Goal: Task Accomplishment & Management: Manage account settings

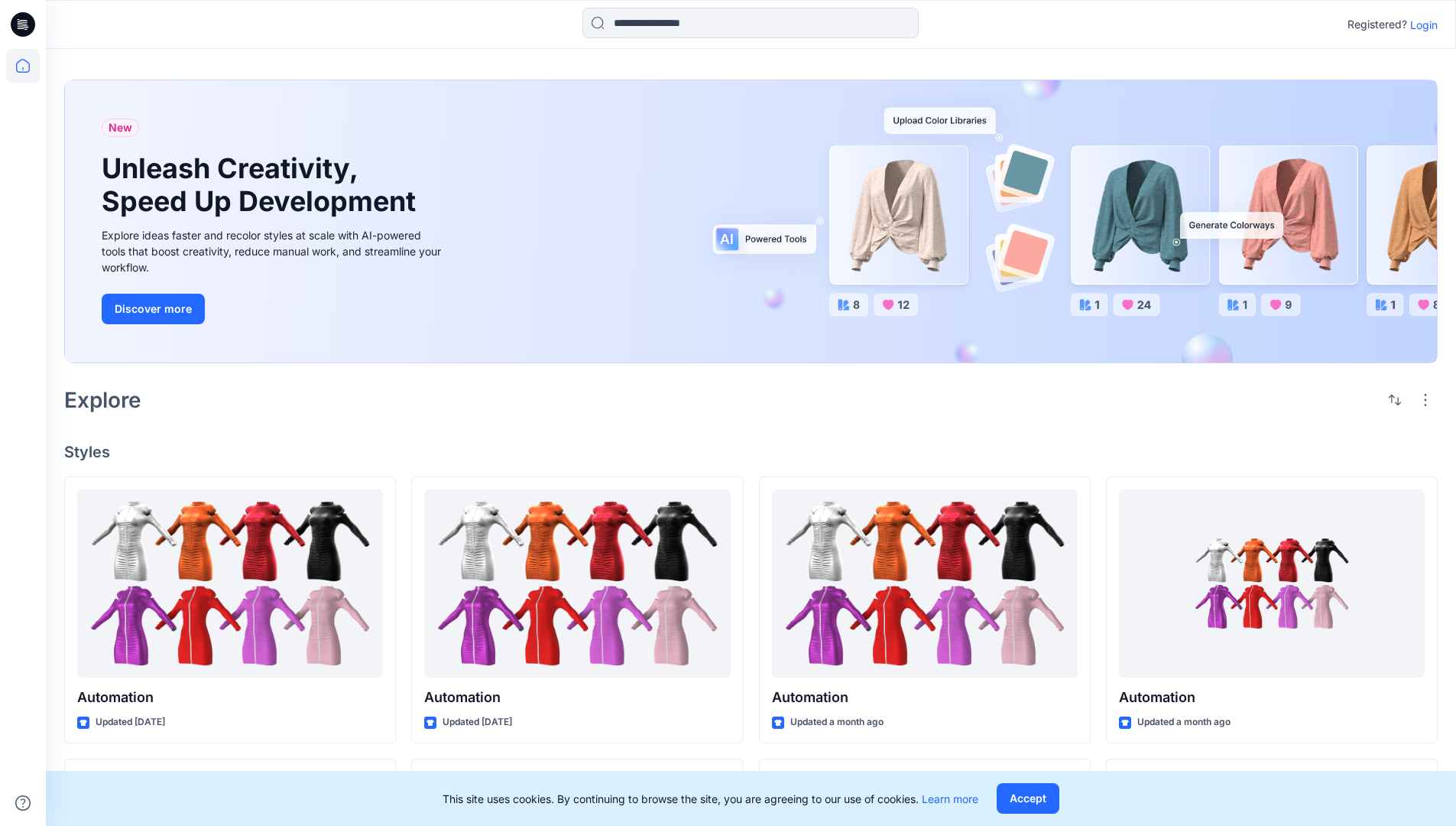
click at [1420, 25] on p "Login" at bounding box center [1424, 25] width 28 height 16
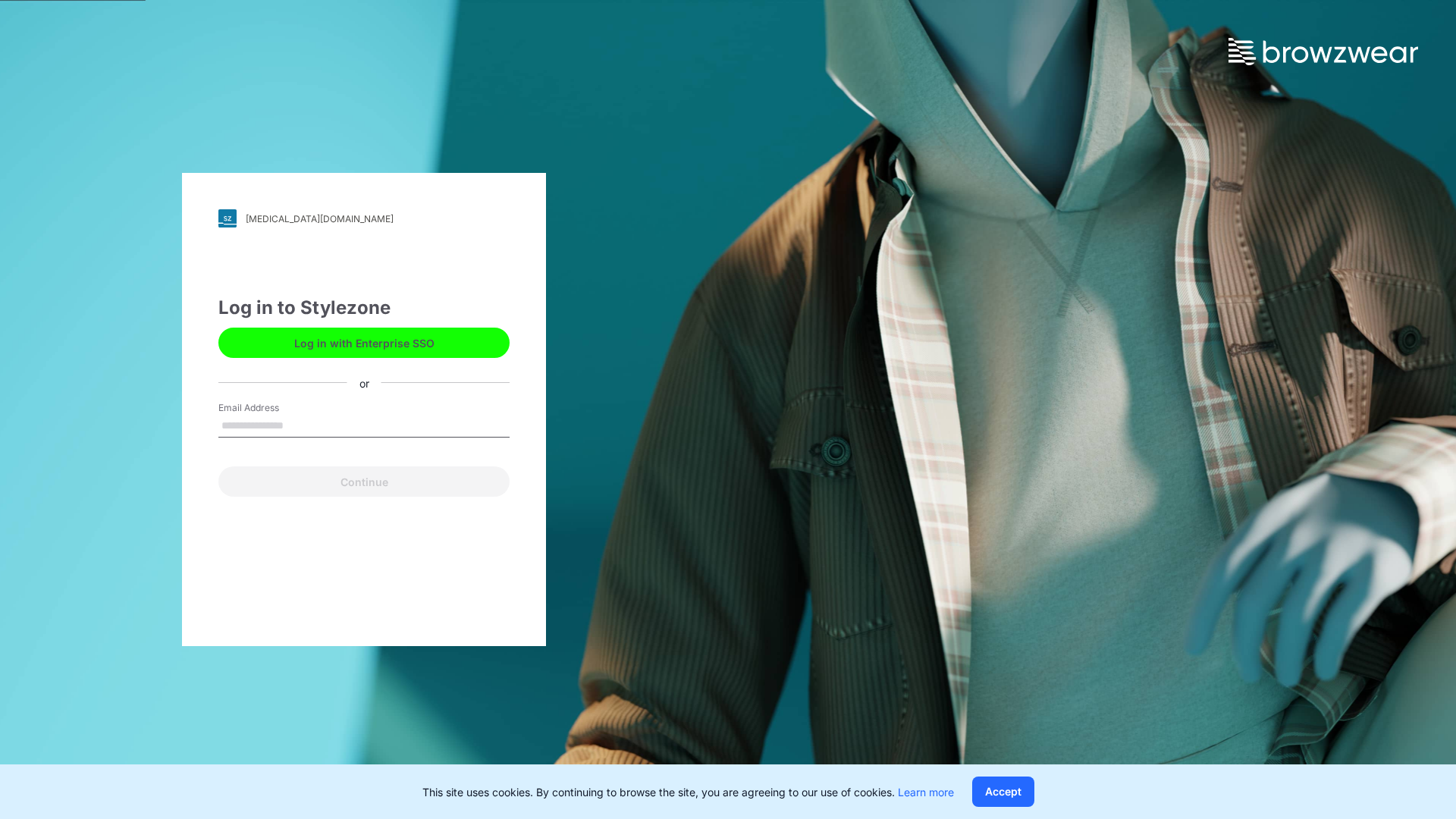
click at [299, 425] on input "Email Address" at bounding box center [364, 426] width 291 height 23
type input "**********"
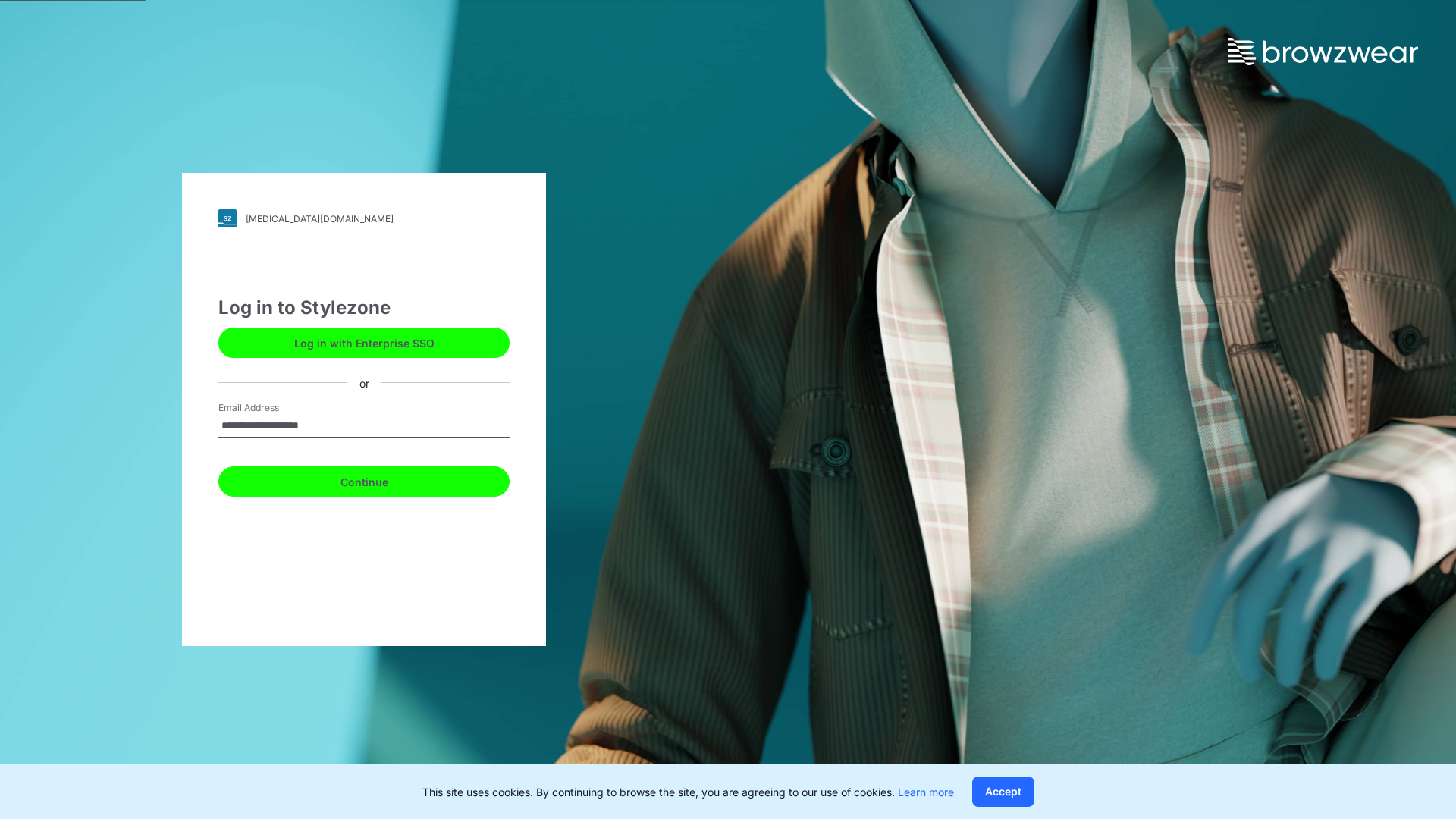
click at [381, 479] on button "Continue" at bounding box center [364, 481] width 291 height 31
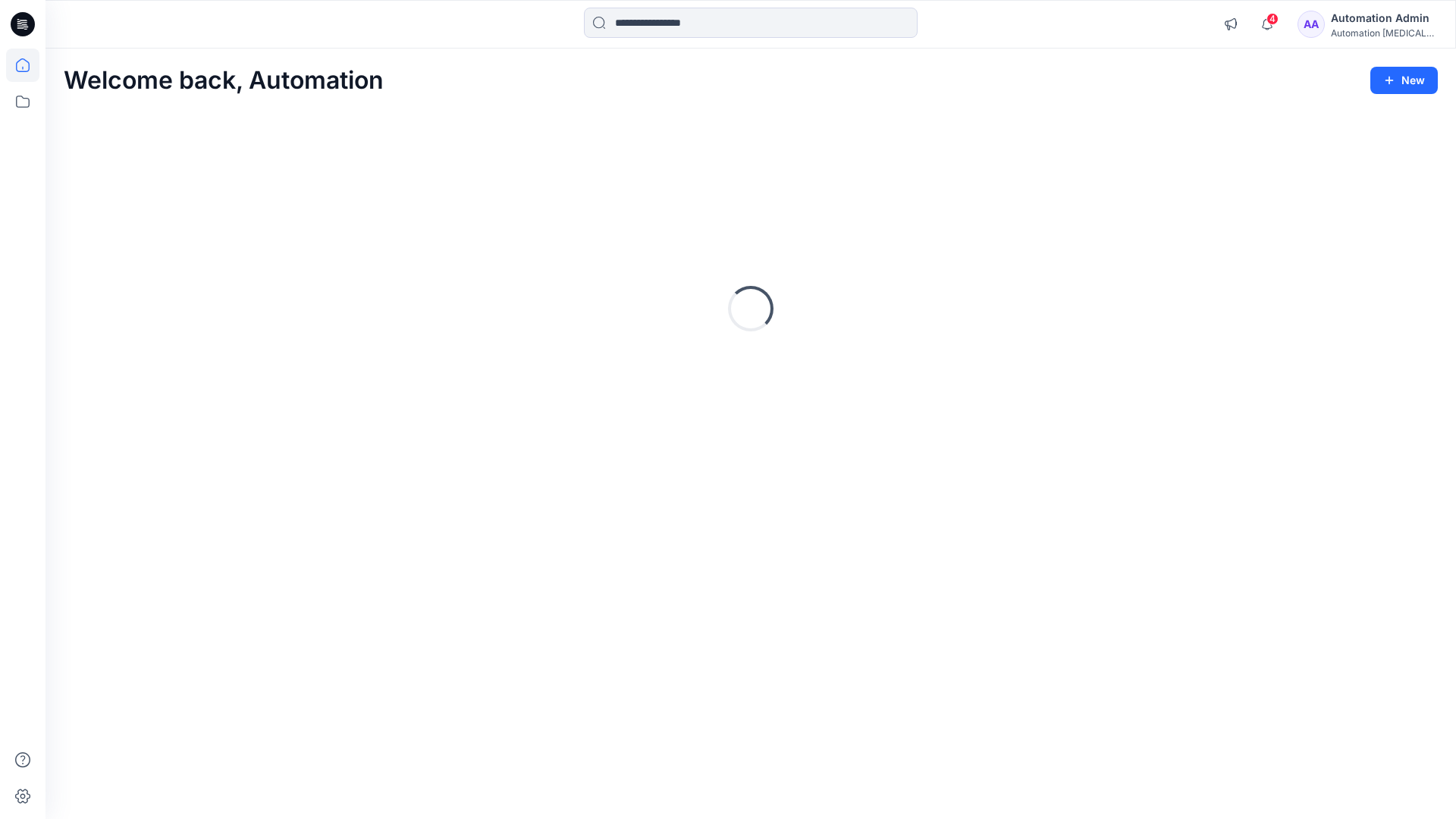
click at [29, 65] on icon at bounding box center [22, 64] width 13 height 13
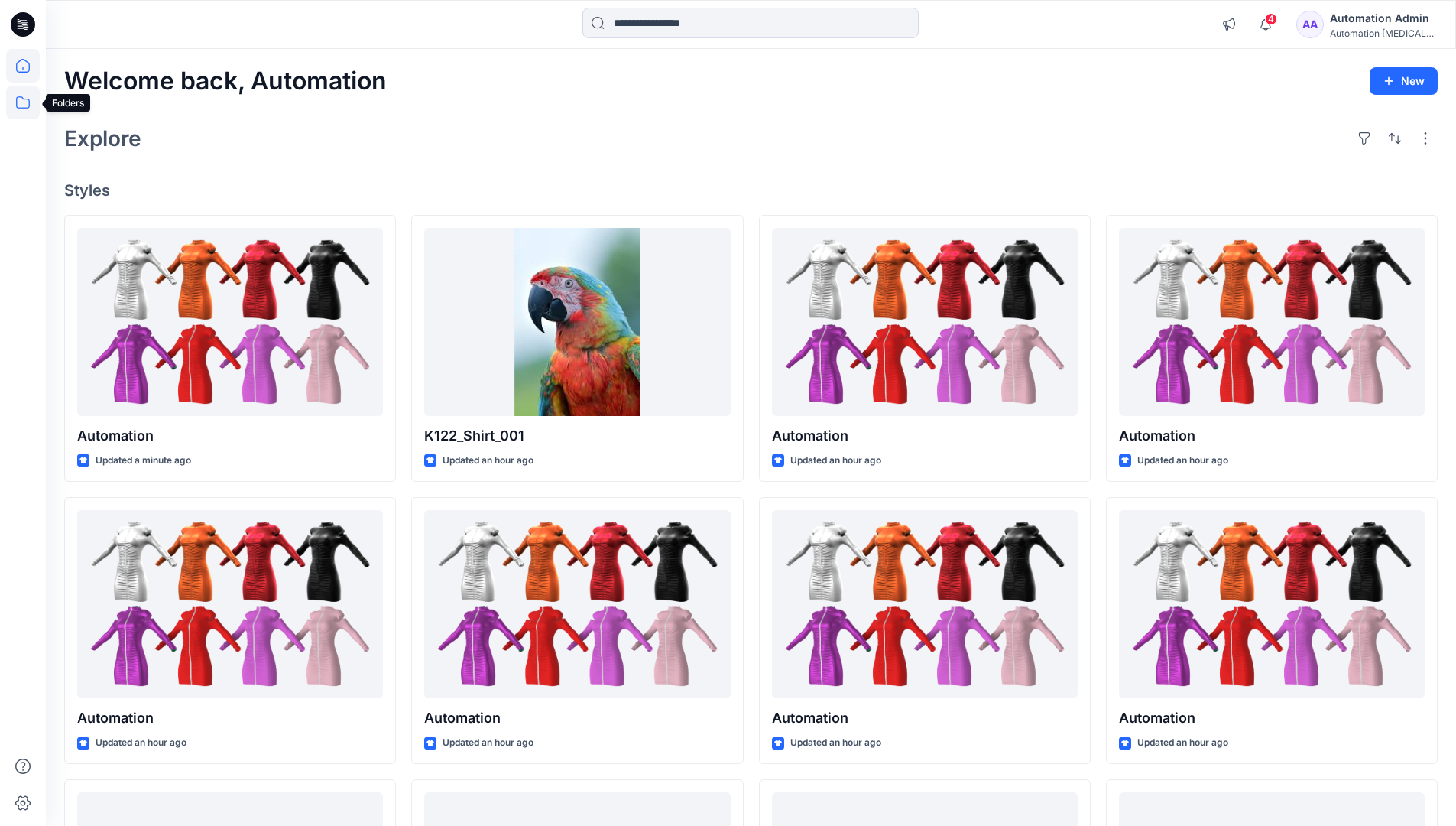
click at [25, 101] on icon at bounding box center [23, 102] width 33 height 33
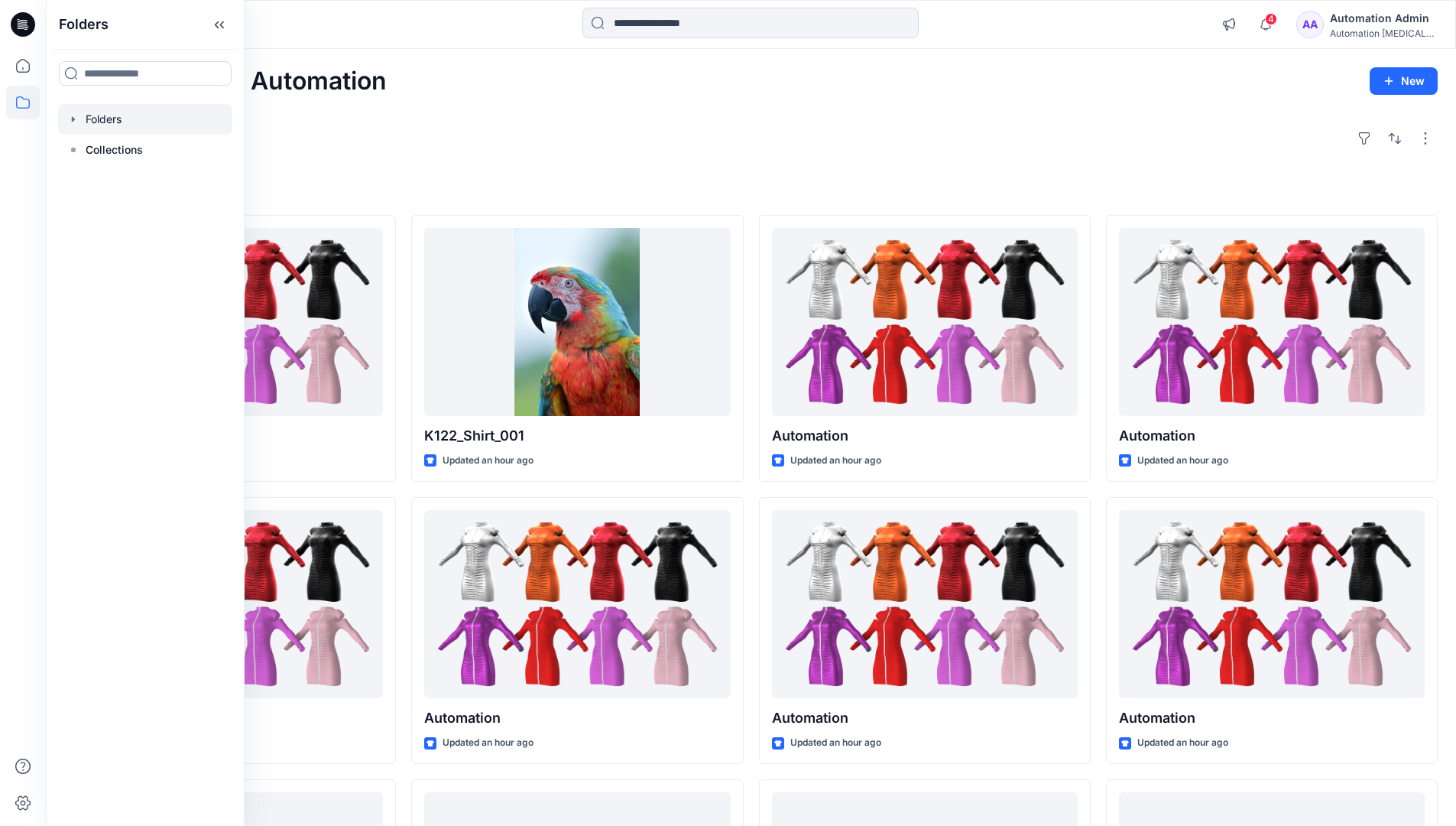
click at [101, 116] on div at bounding box center [145, 119] width 174 height 31
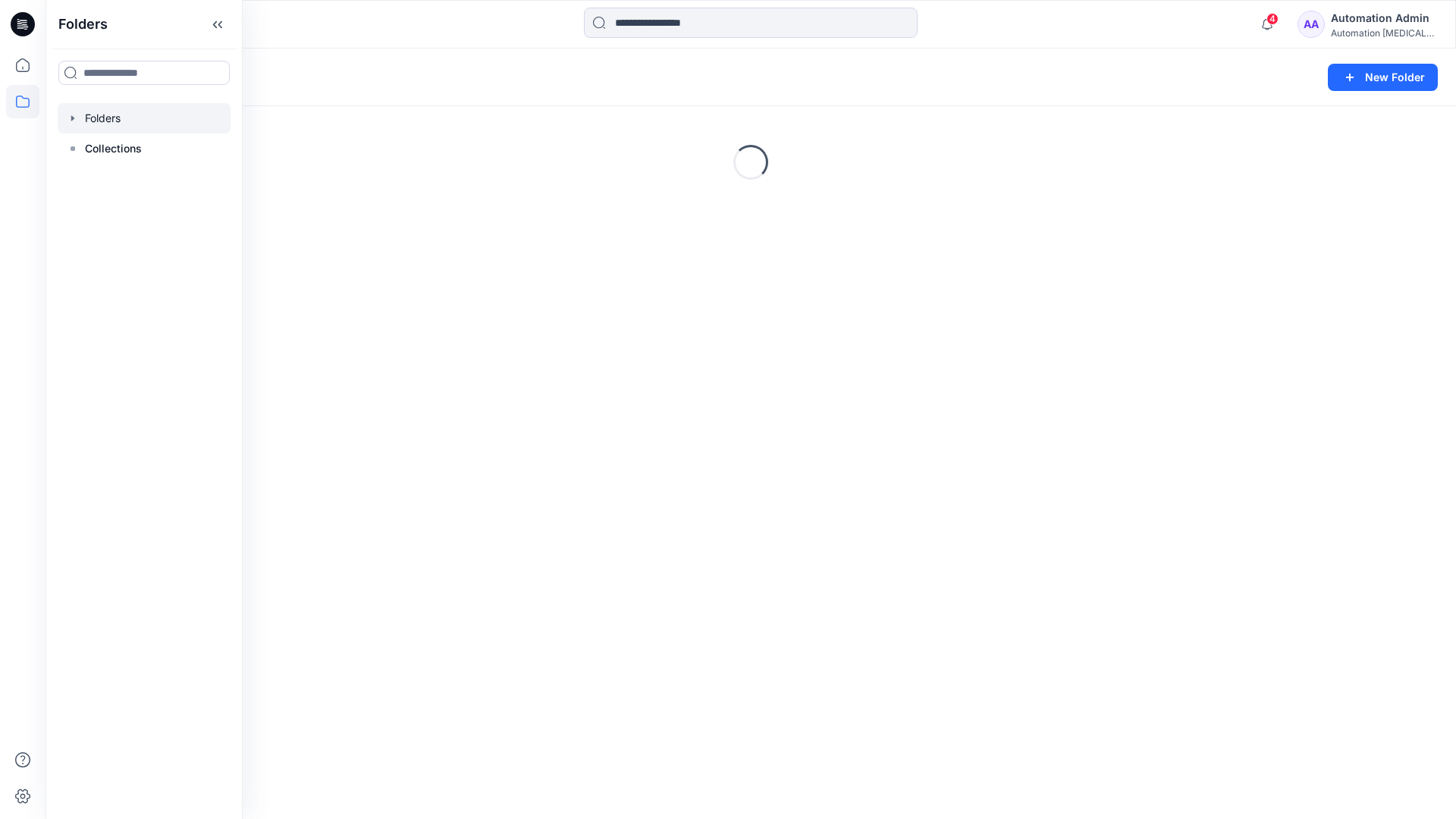
scroll to position [264, 0]
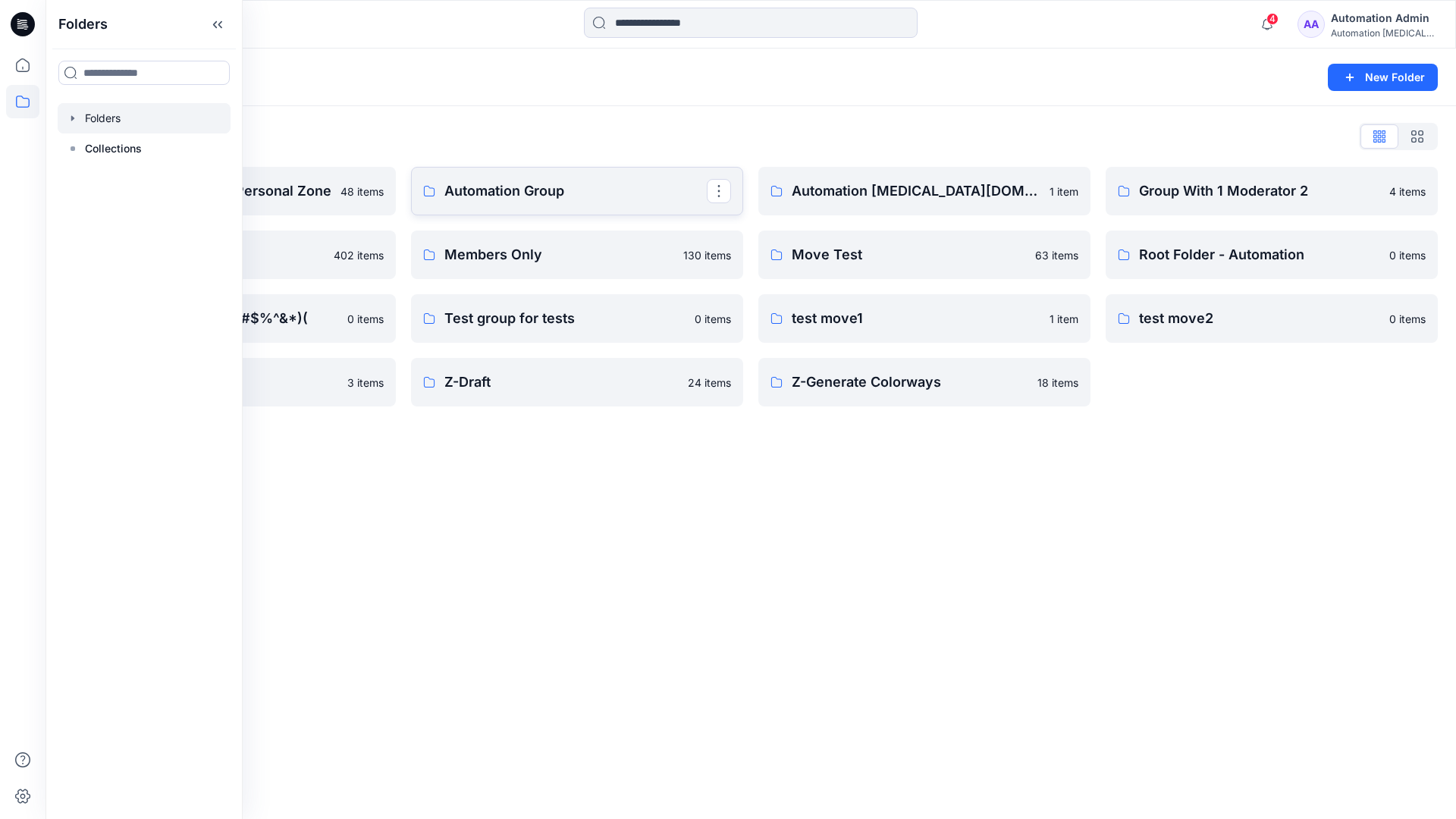
click at [551, 197] on p "Automation Group" at bounding box center [576, 191] width 262 height 21
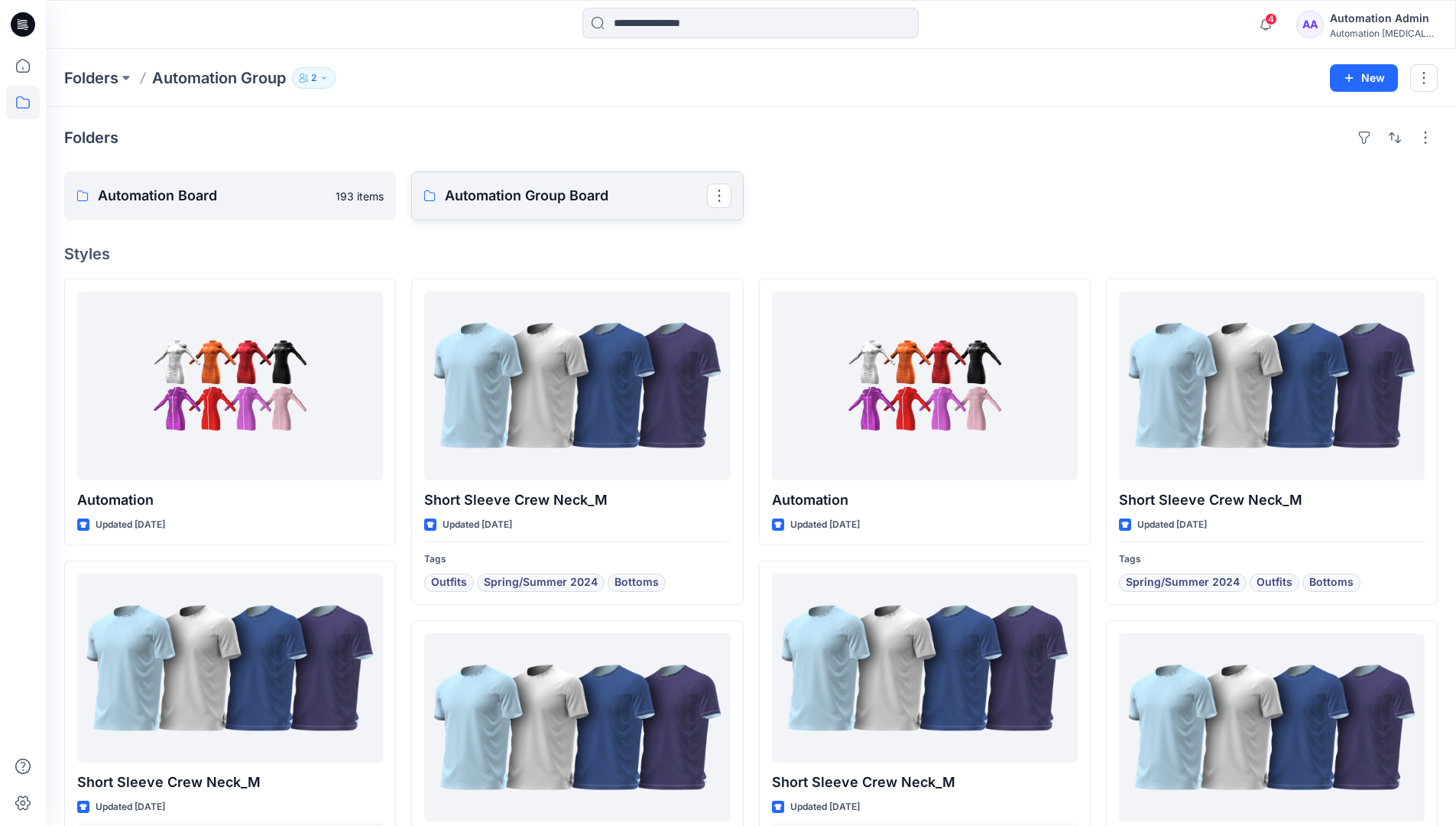
click at [518, 205] on p "Automation Group Board" at bounding box center [576, 196] width 261 height 21
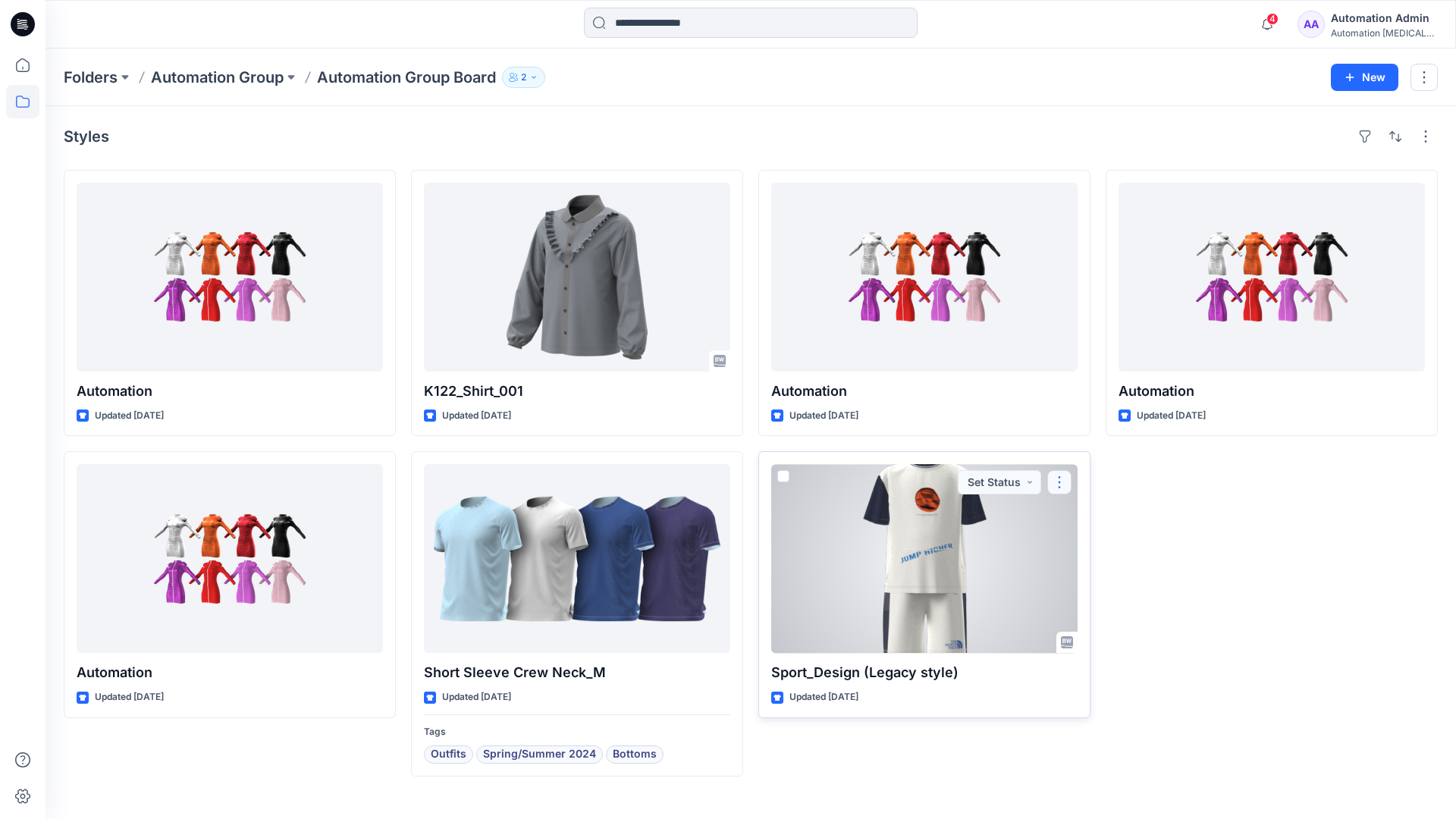
click at [1058, 481] on button "button" at bounding box center [1059, 482] width 24 height 24
click at [1096, 627] on p "Move to" at bounding box center [1098, 630] width 41 height 16
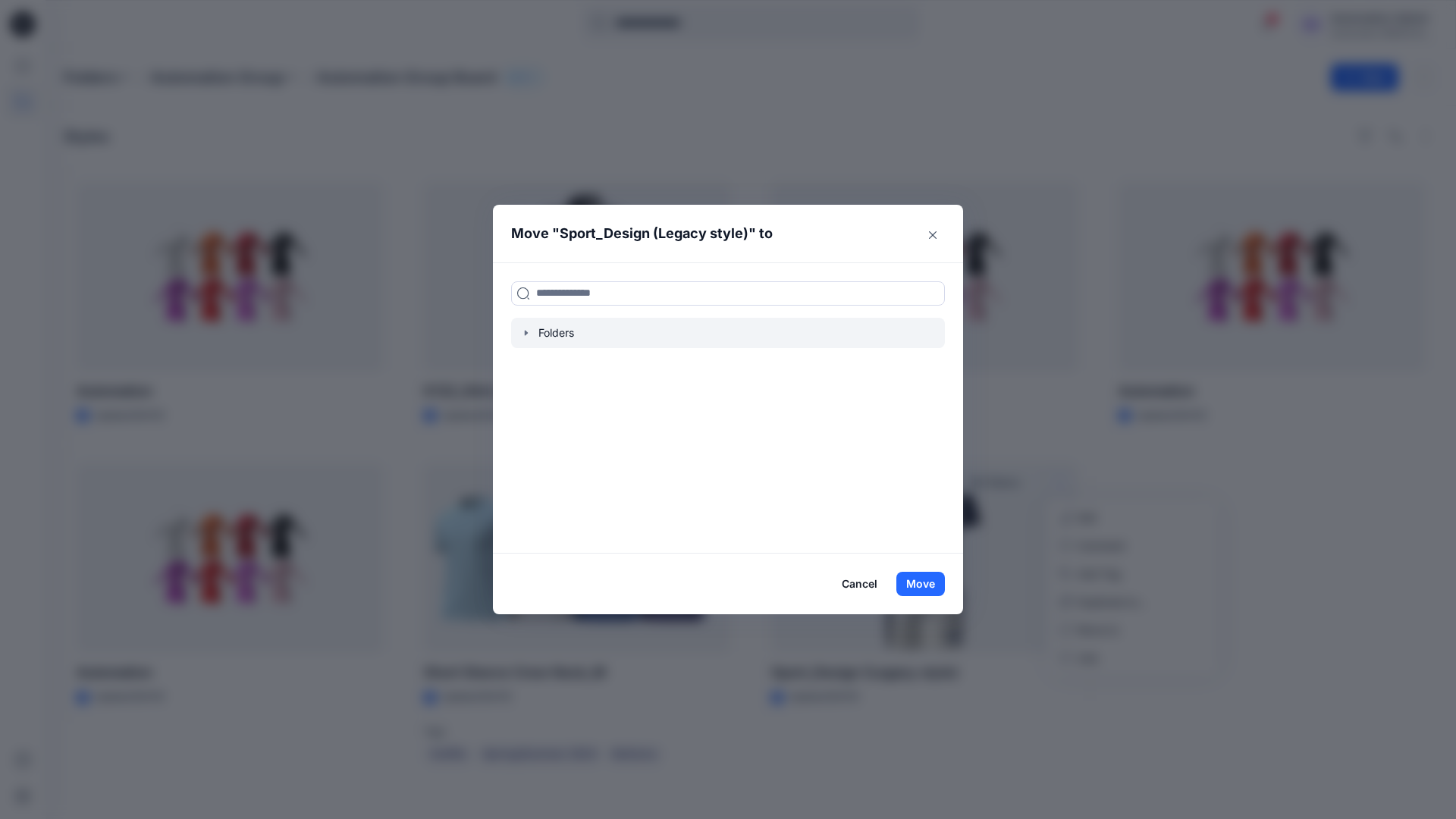
click at [523, 331] on icon "button" at bounding box center [525, 332] width 12 height 12
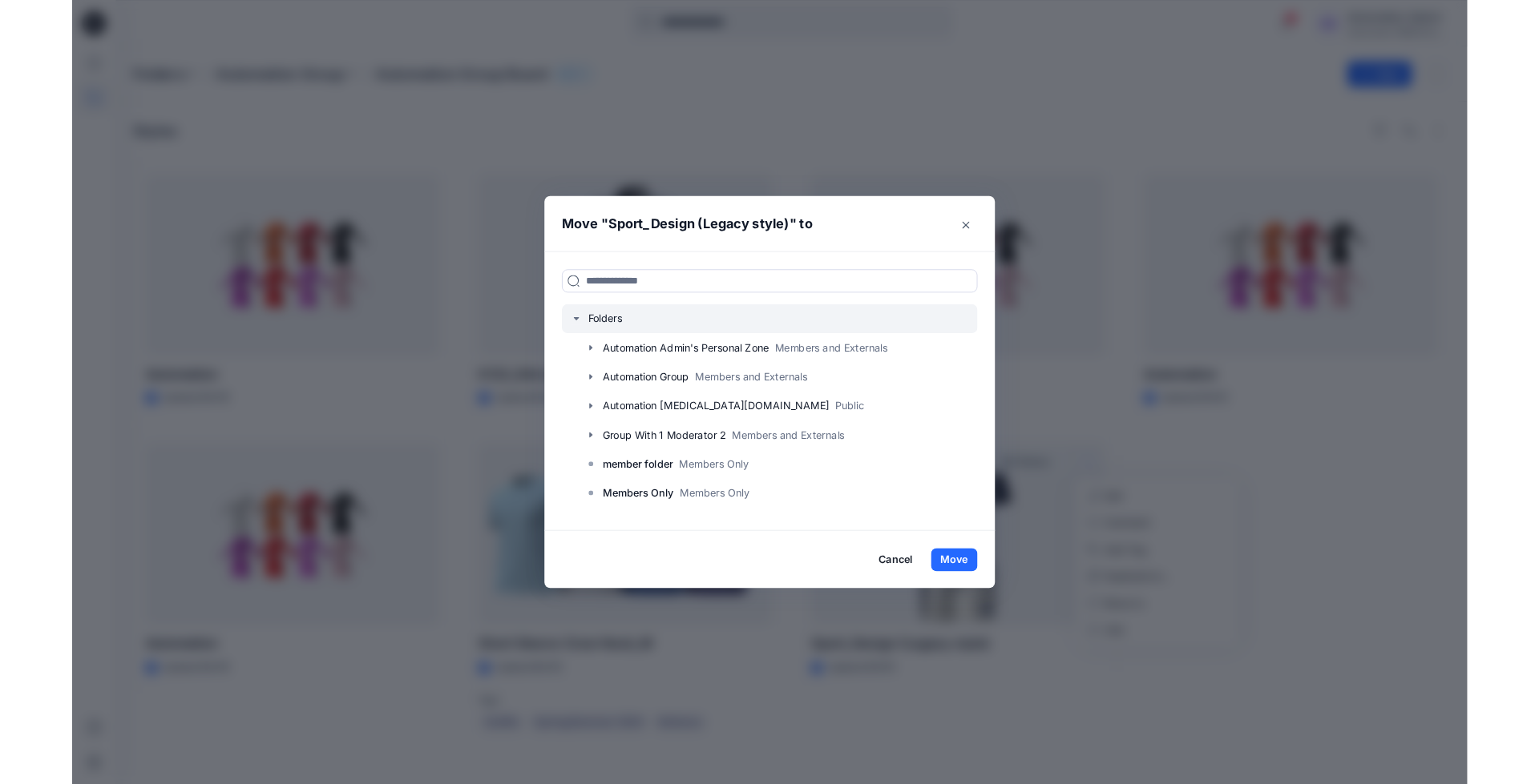
scroll to position [126, 0]
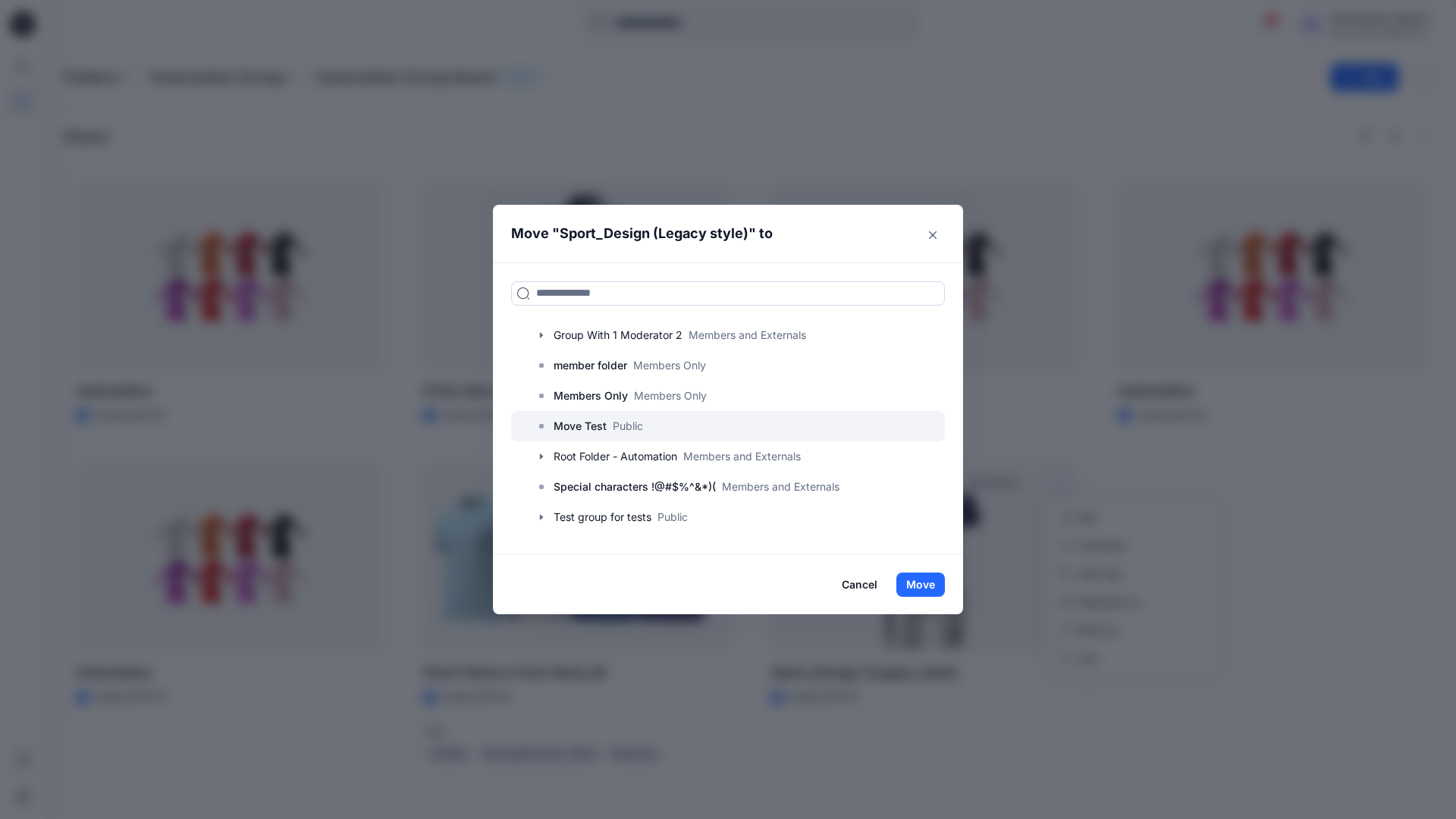
click at [583, 428] on p "Move Test" at bounding box center [580, 426] width 53 height 18
click at [924, 583] on button "Move" at bounding box center [920, 584] width 49 height 24
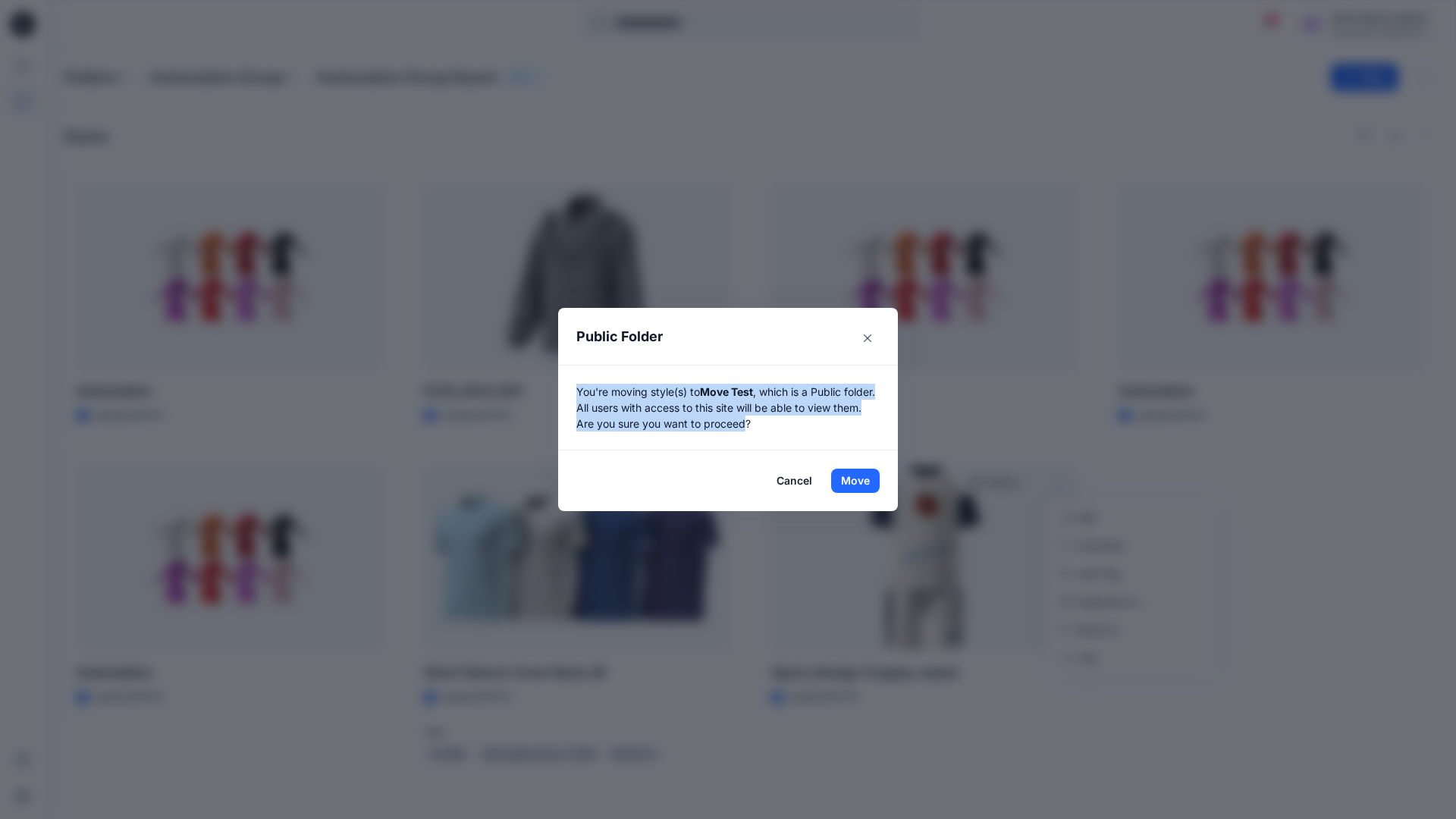
drag, startPoint x: 924, startPoint y: 583, endPoint x: 779, endPoint y: 423, distance: 215.9
click at [779, 423] on p "You're moving style(s) to Move Test , which is a Public folder. All users with …" at bounding box center [728, 408] width 303 height 48
click at [855, 481] on button "Move" at bounding box center [855, 481] width 49 height 24
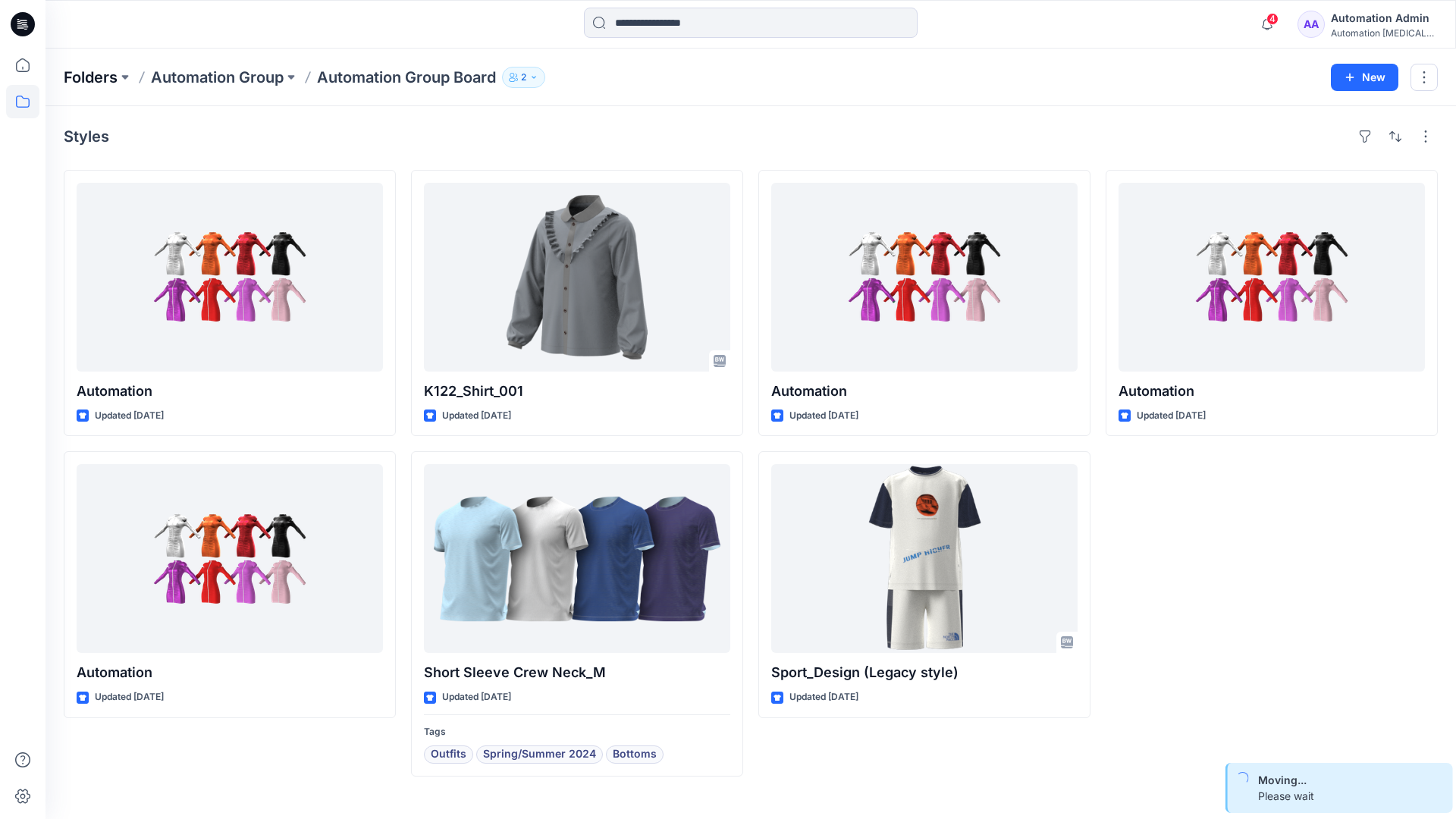
click at [89, 73] on p "Folders" at bounding box center [90, 77] width 54 height 21
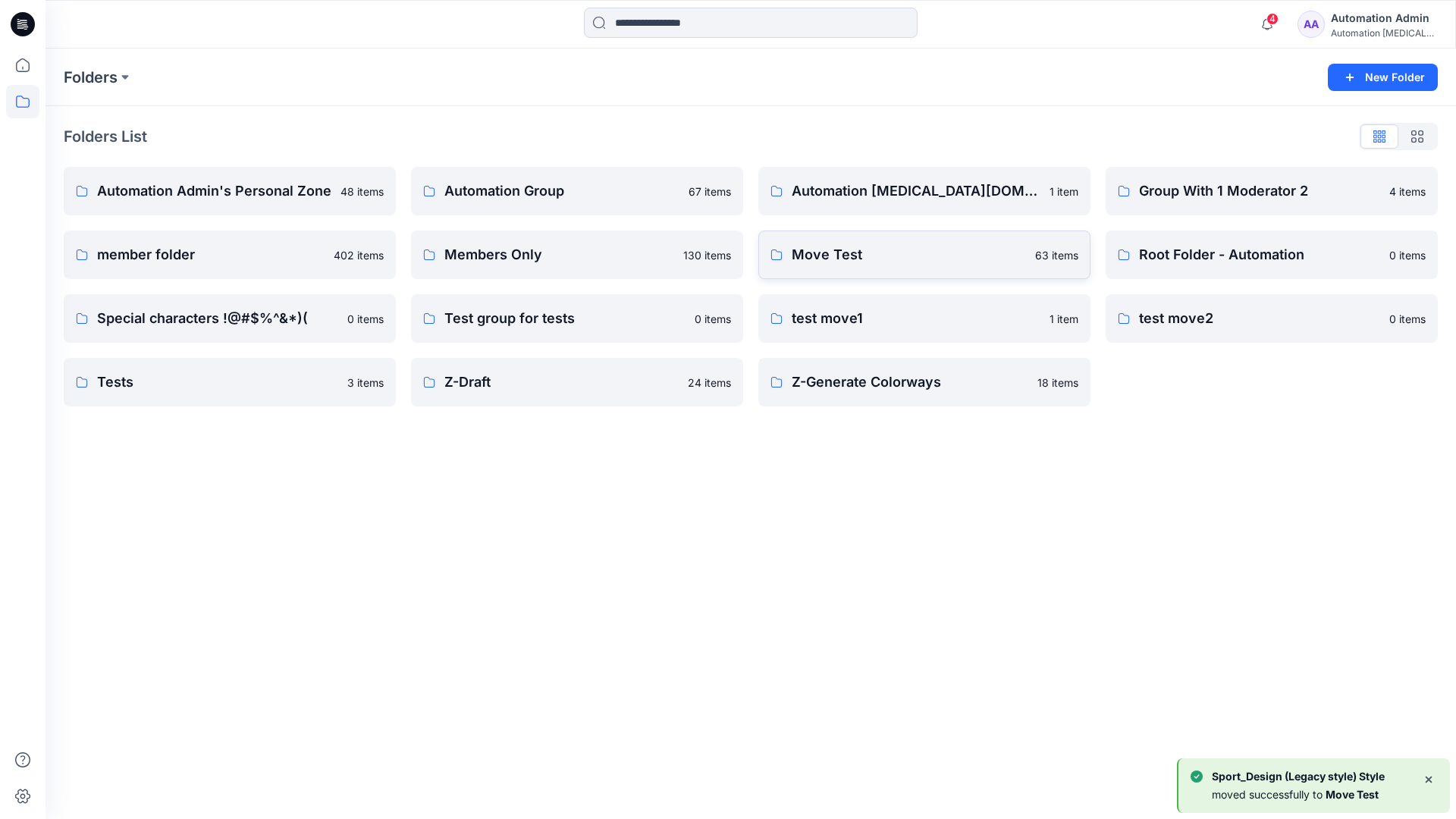
click at [876, 263] on p "Move Test" at bounding box center [909, 254] width 234 height 21
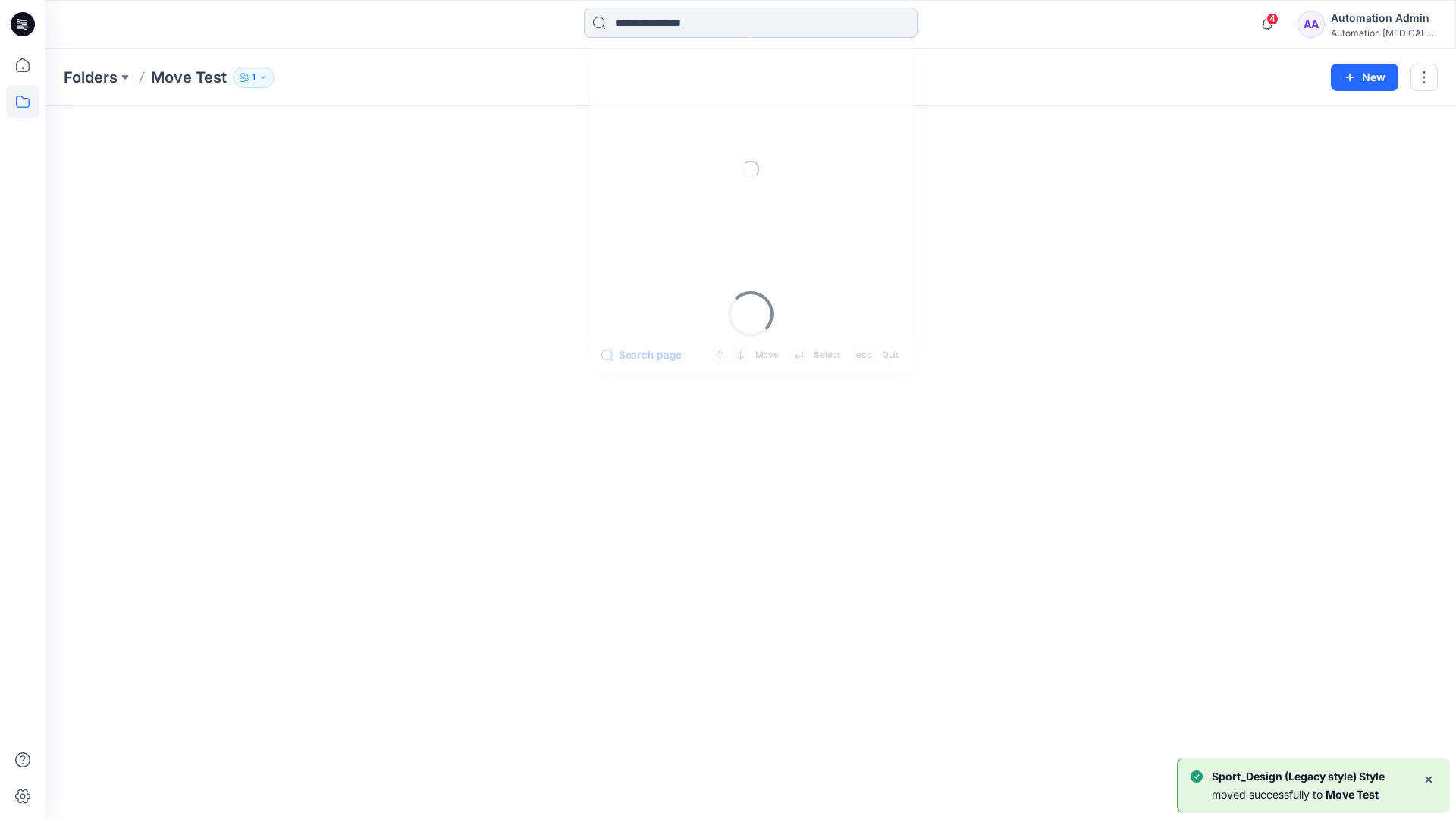
click at [684, 29] on input at bounding box center [750, 23] width 334 height 31
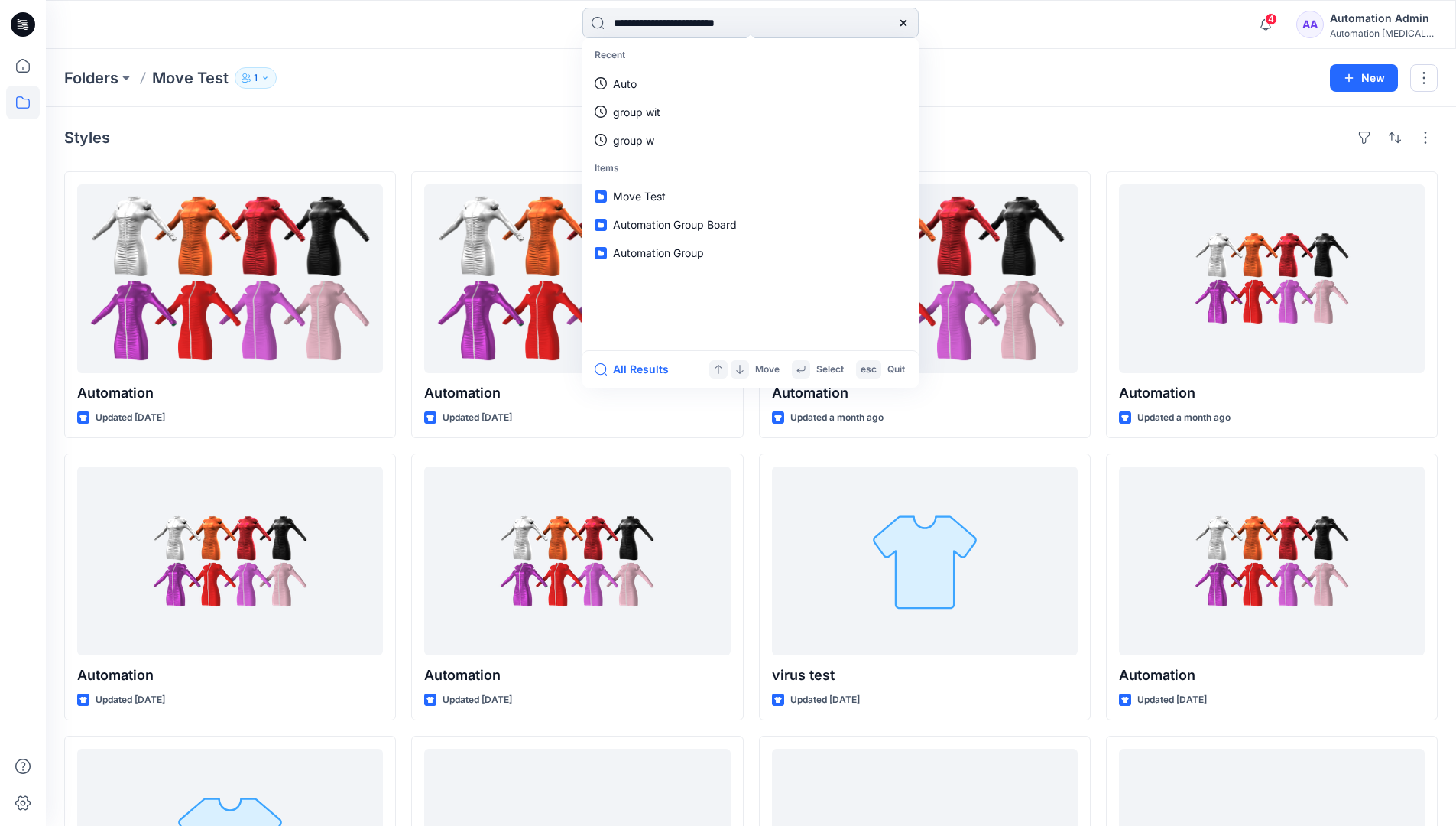
type input "**********"
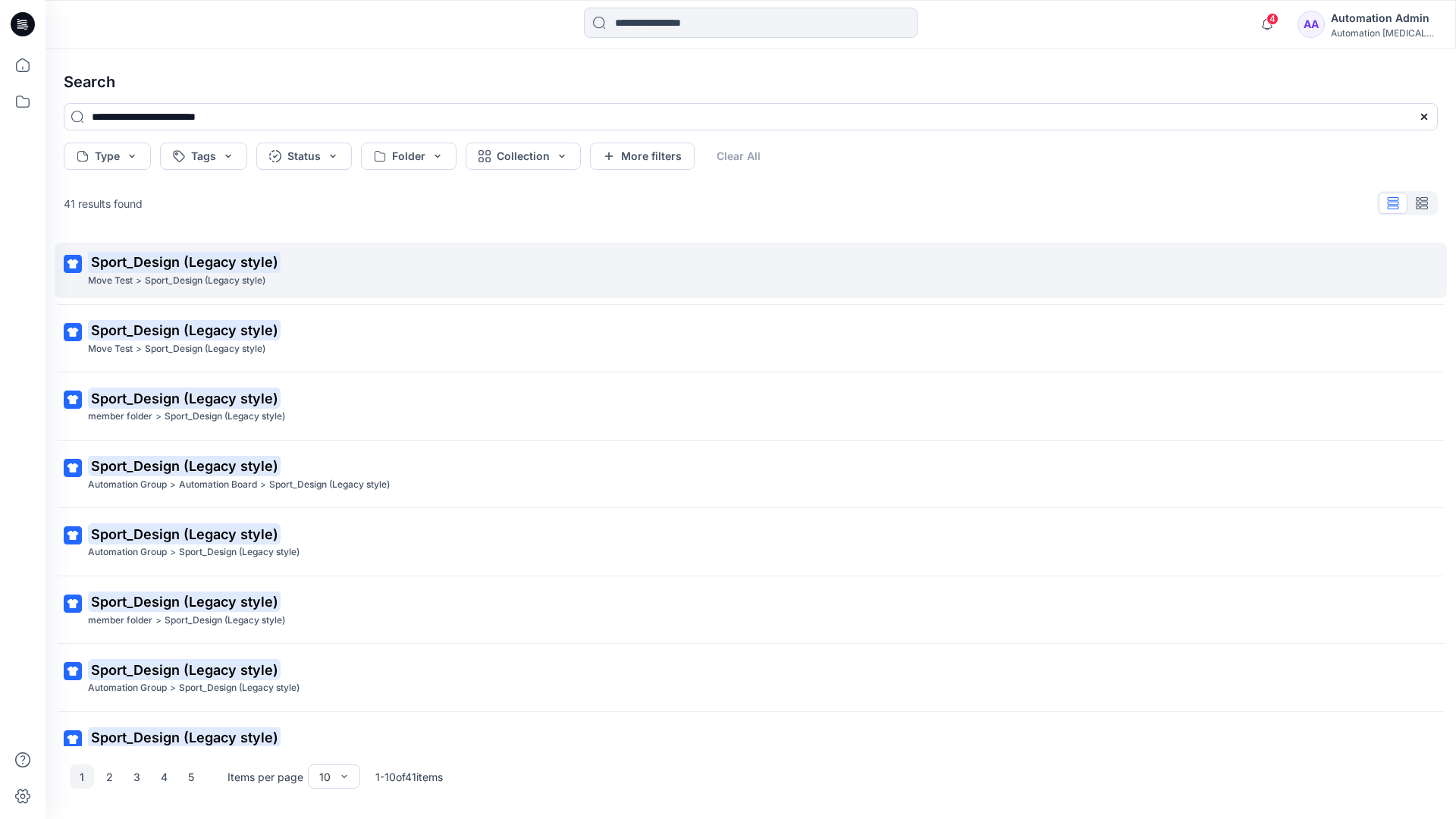
click at [115, 262] on mark "Sport_Design (Legacy style)" at bounding box center [184, 261] width 192 height 21
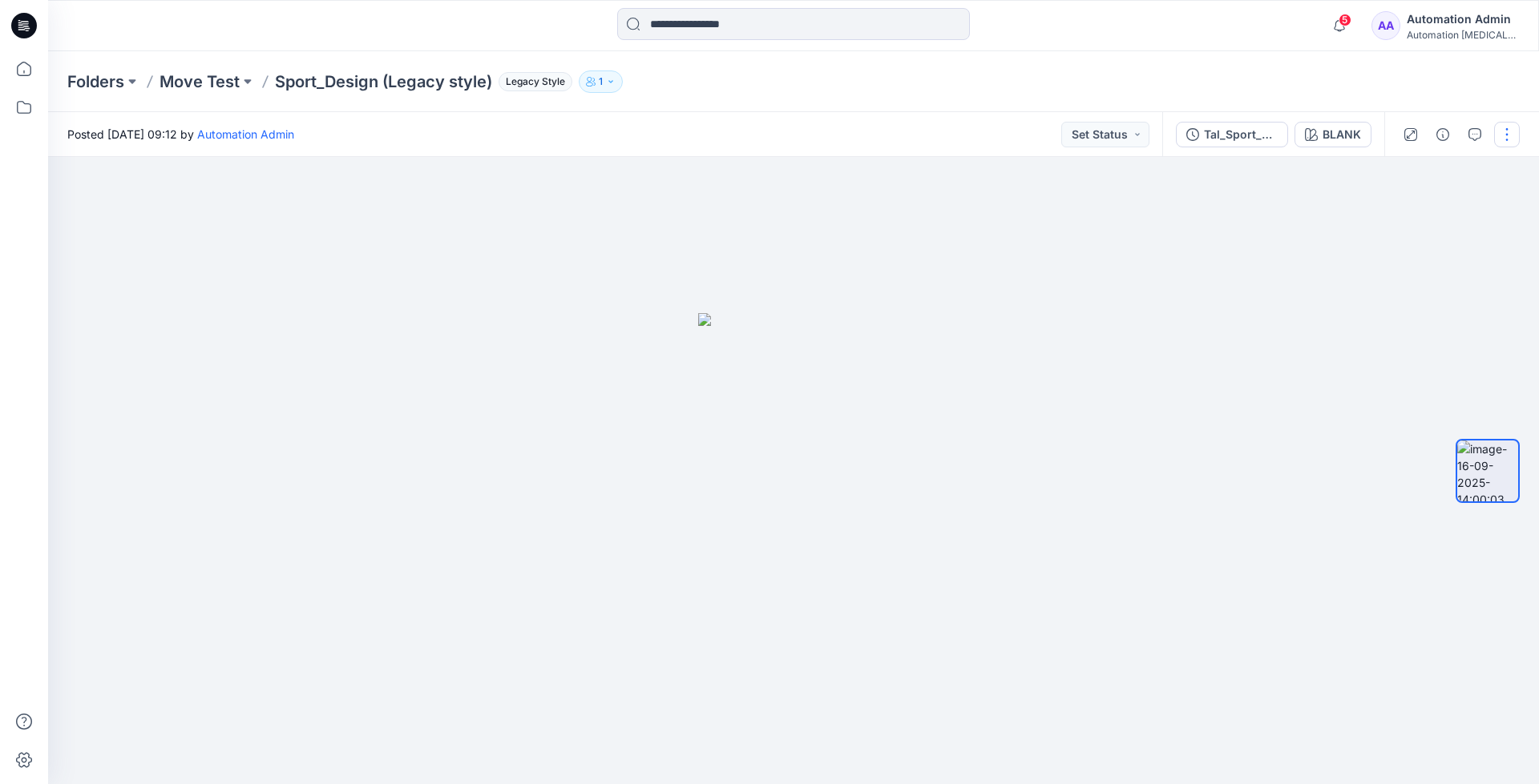
click at [1509, 137] on button "button" at bounding box center [1507, 134] width 26 height 26
click at [1434, 285] on p "Move to..." at bounding box center [1421, 290] width 53 height 17
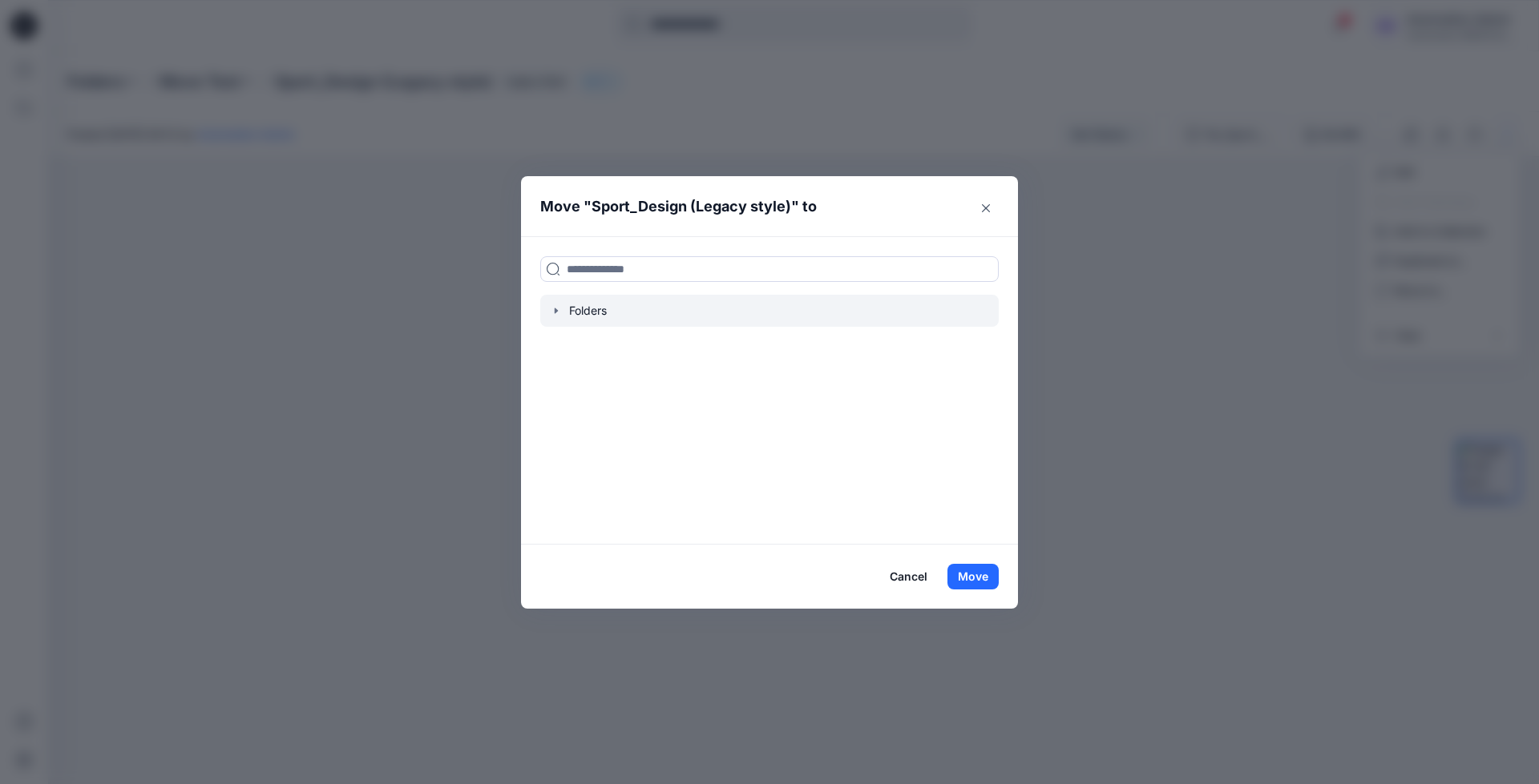
click at [555, 311] on icon "button" at bounding box center [556, 311] width 3 height 6
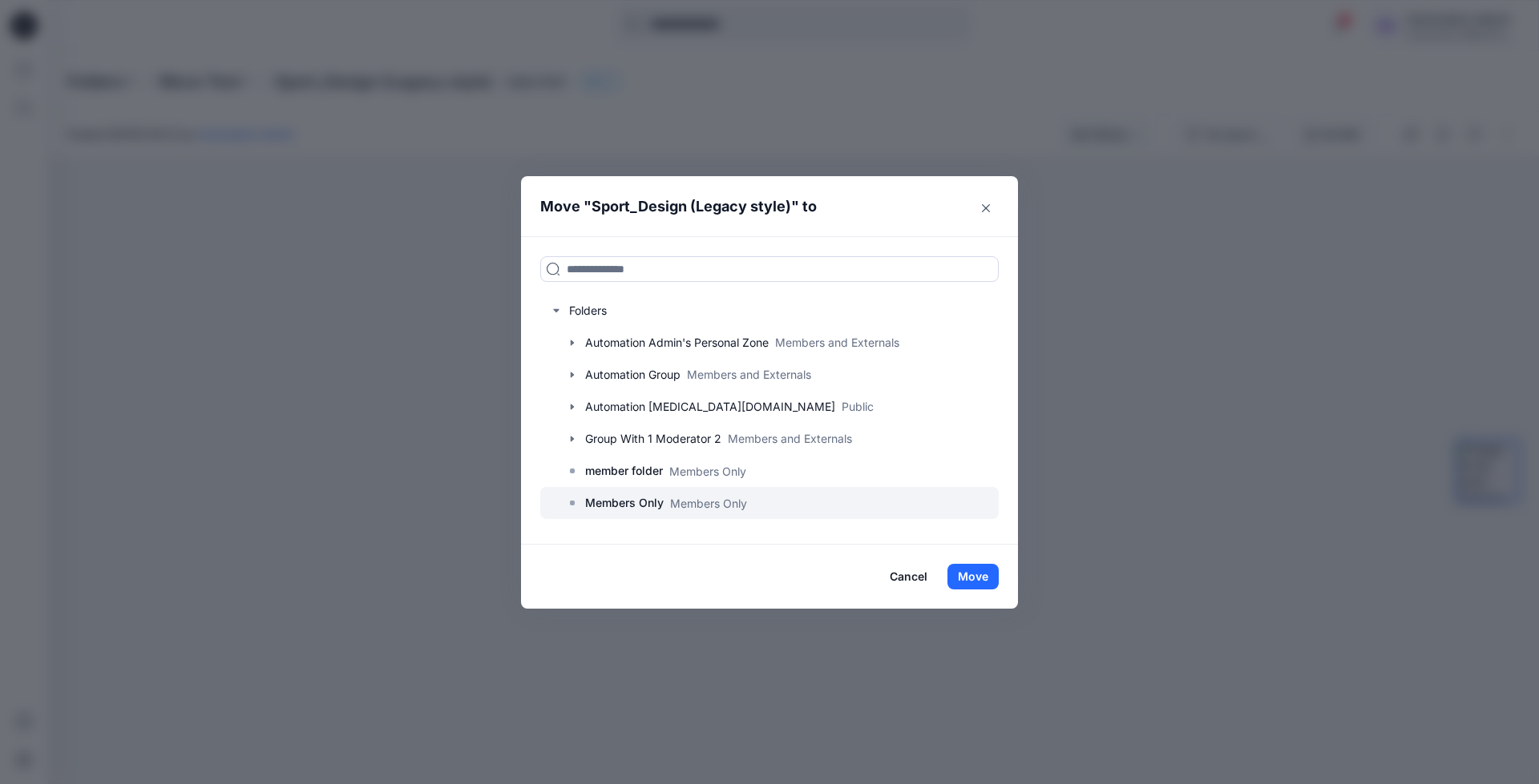
click at [629, 506] on p "Members Only" at bounding box center [624, 503] width 79 height 19
click at [989, 574] on button "Move" at bounding box center [973, 577] width 51 height 26
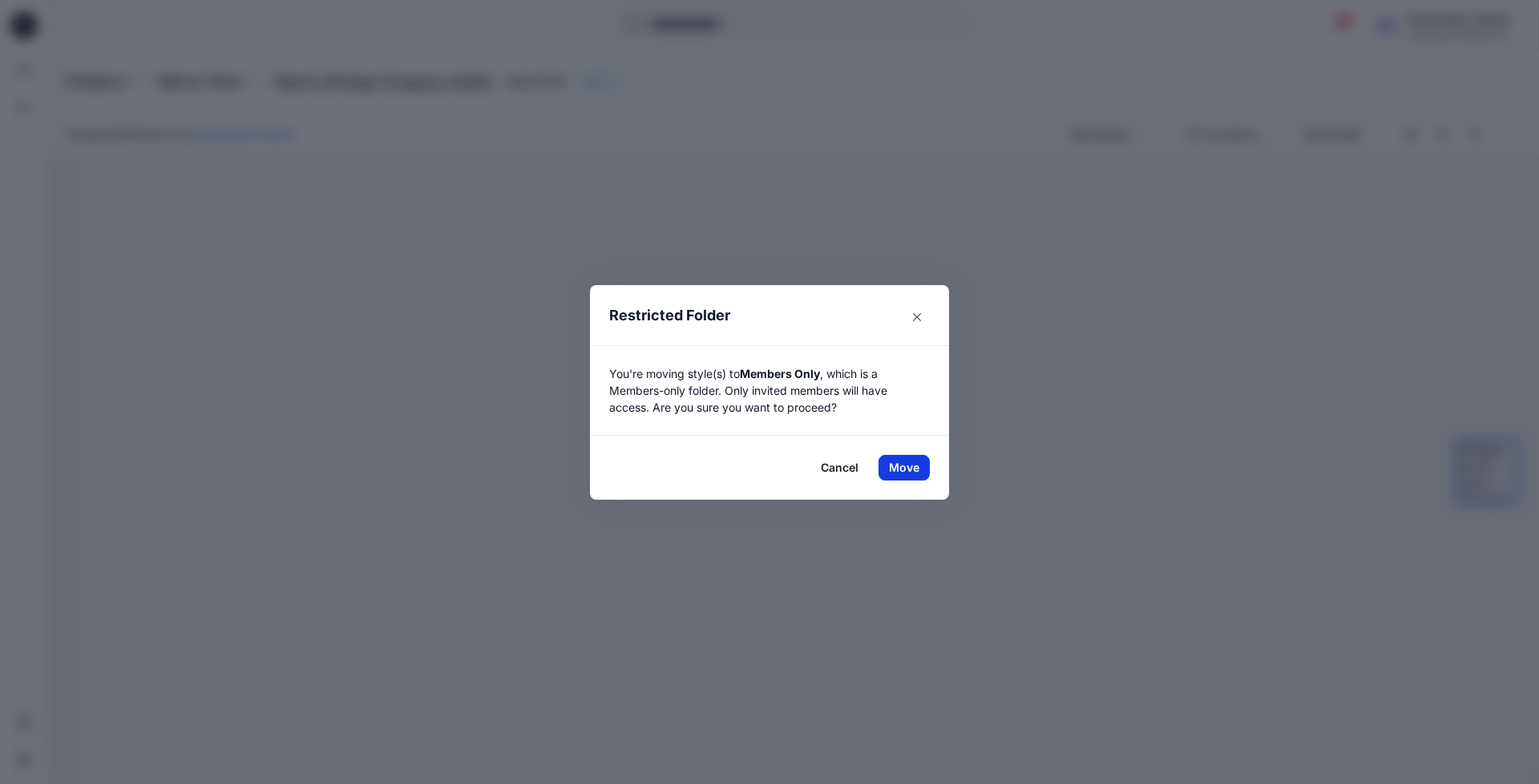
click at [896, 464] on button "Move" at bounding box center [904, 467] width 51 height 26
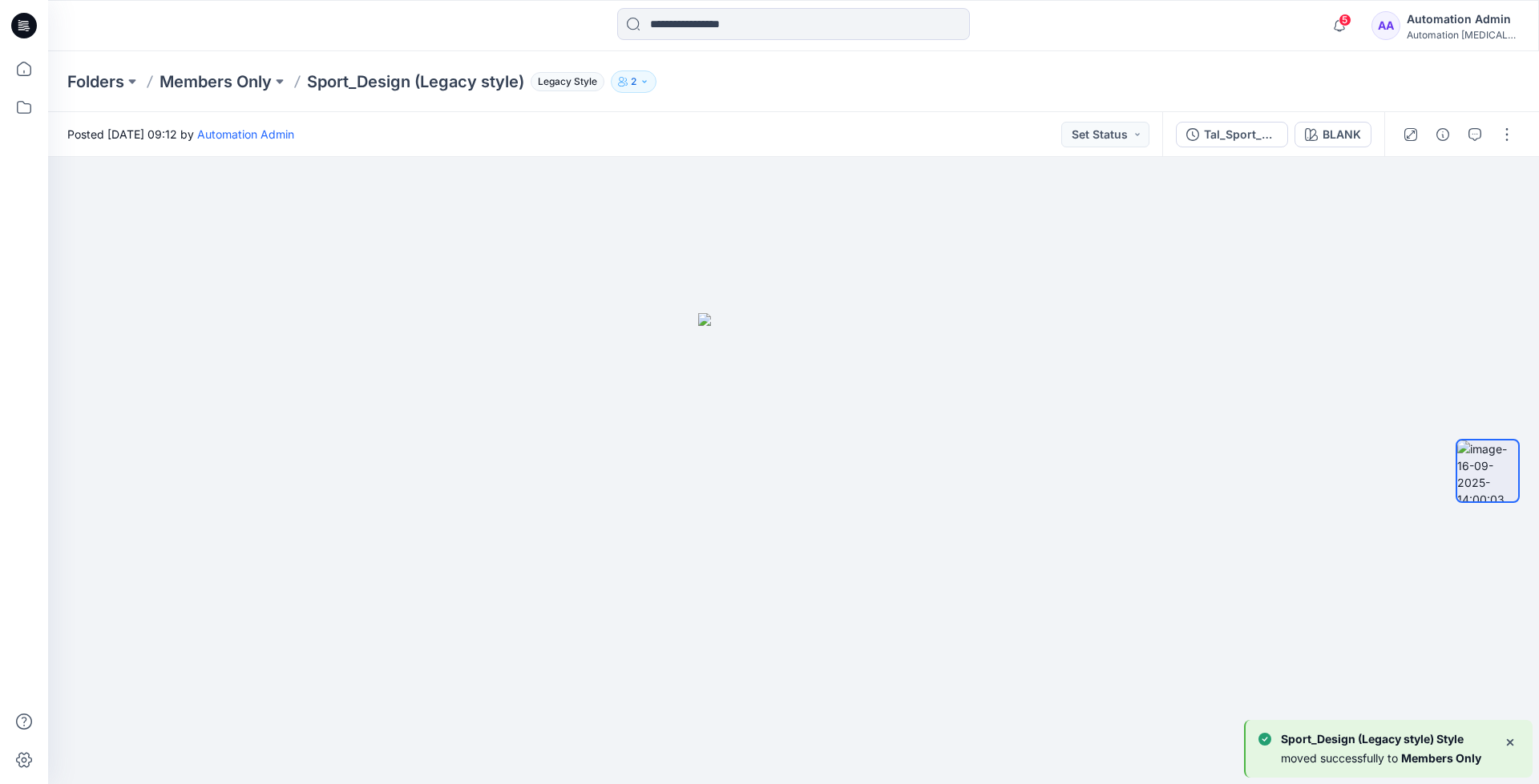
scroll to position [51, 0]
click at [222, 78] on p "Members Only" at bounding box center [215, 81] width 112 height 22
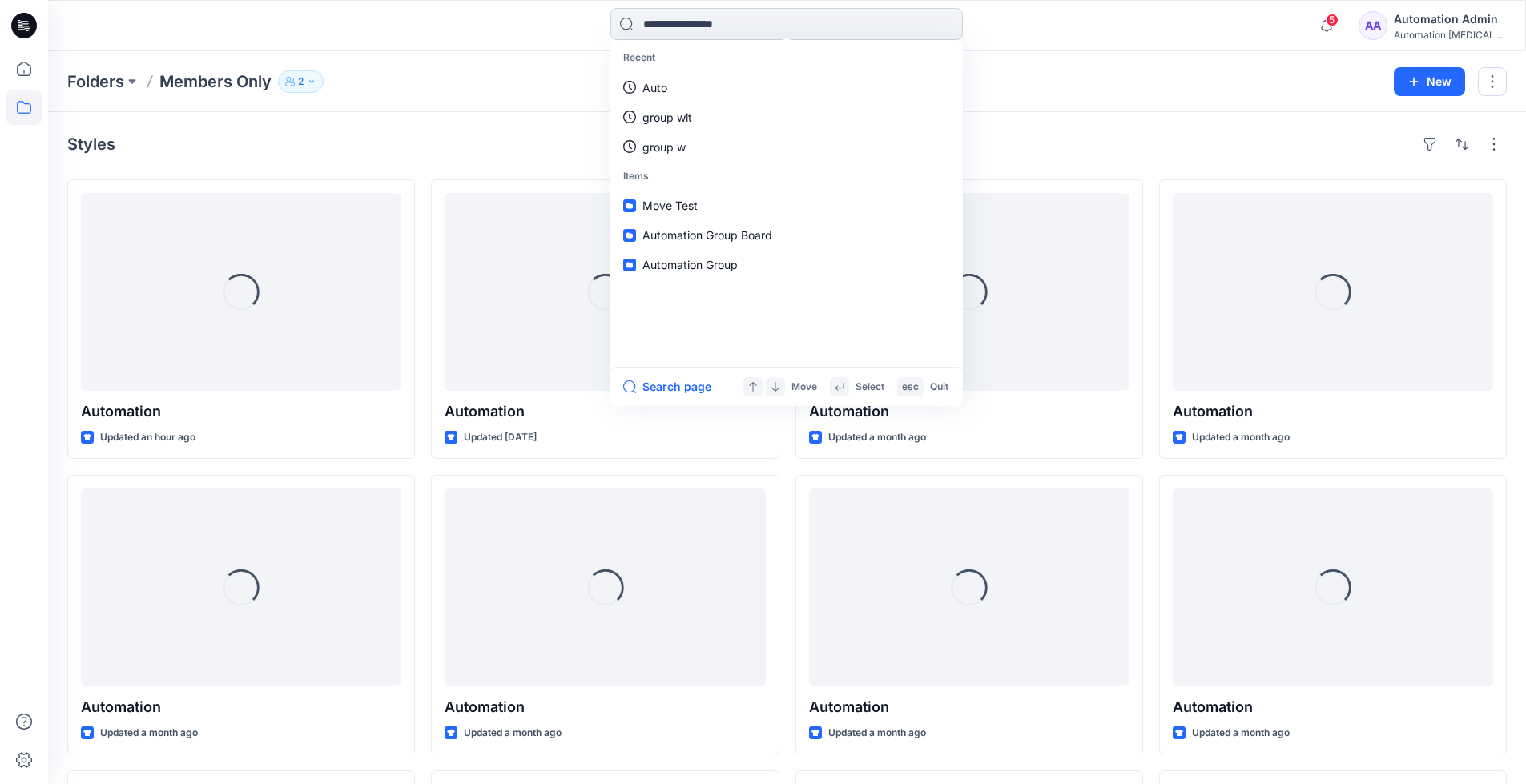
click at [733, 30] on input at bounding box center [787, 24] width 353 height 32
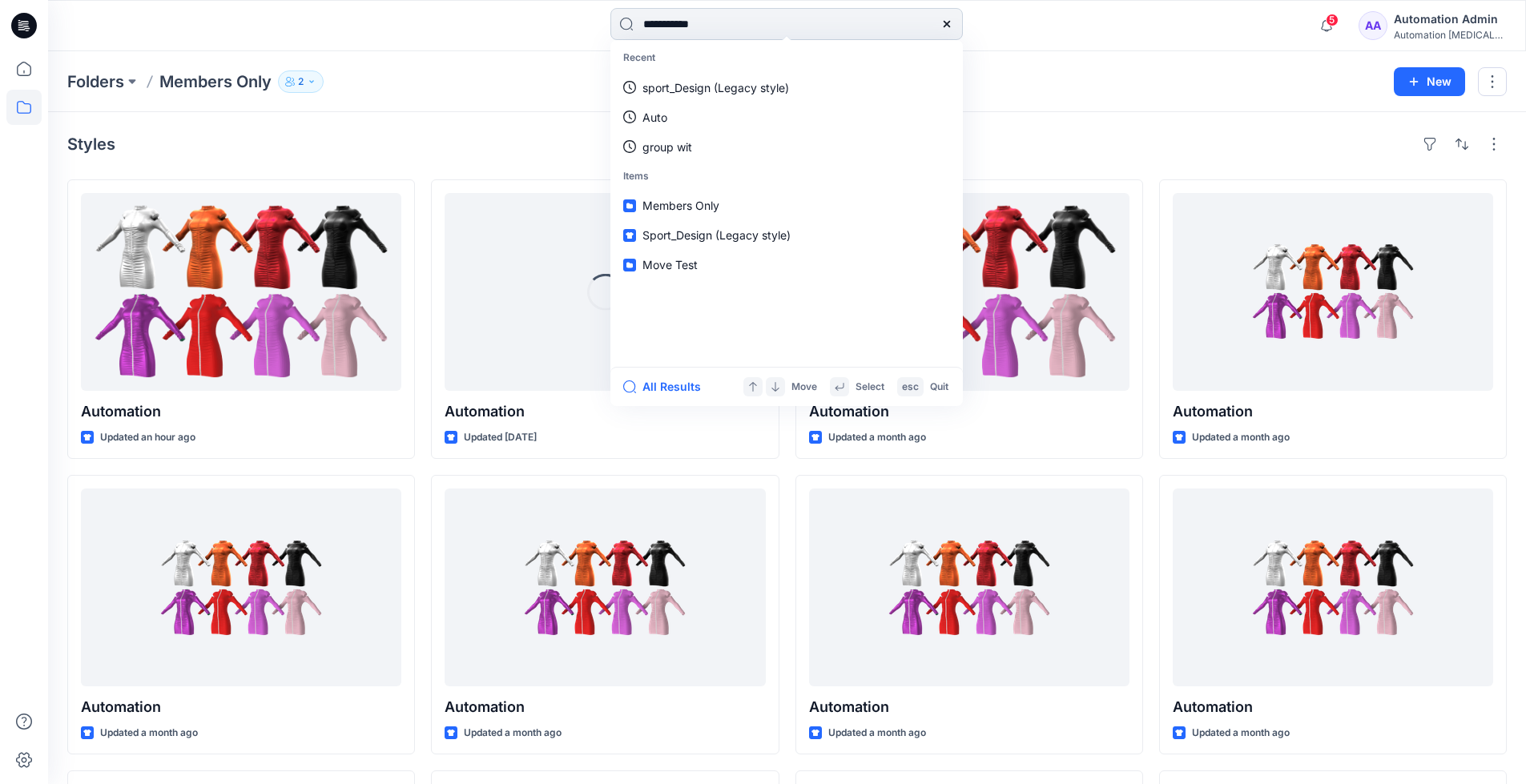
type input "**********"
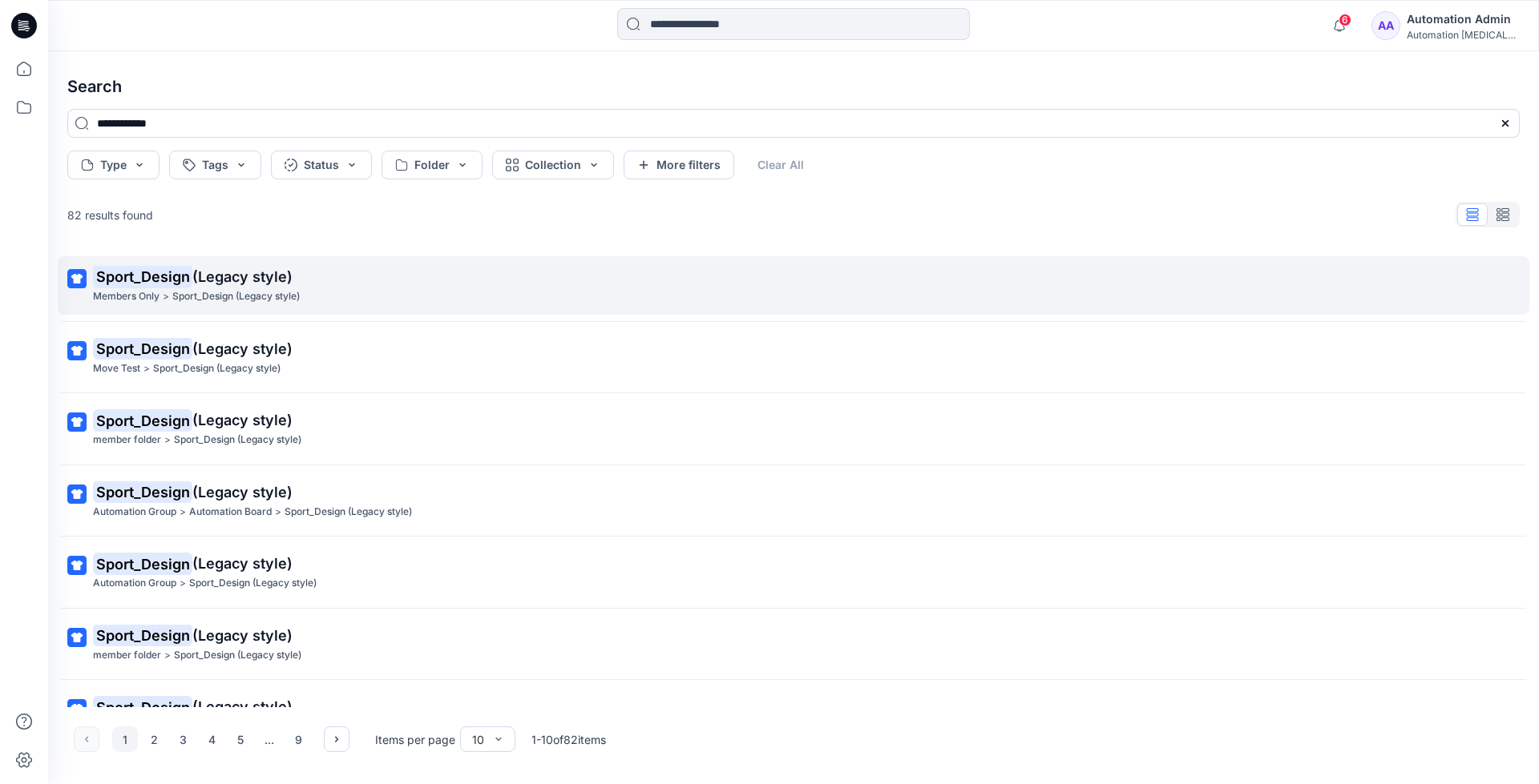
click at [177, 277] on mark "Sport_Design" at bounding box center [143, 276] width 100 height 22
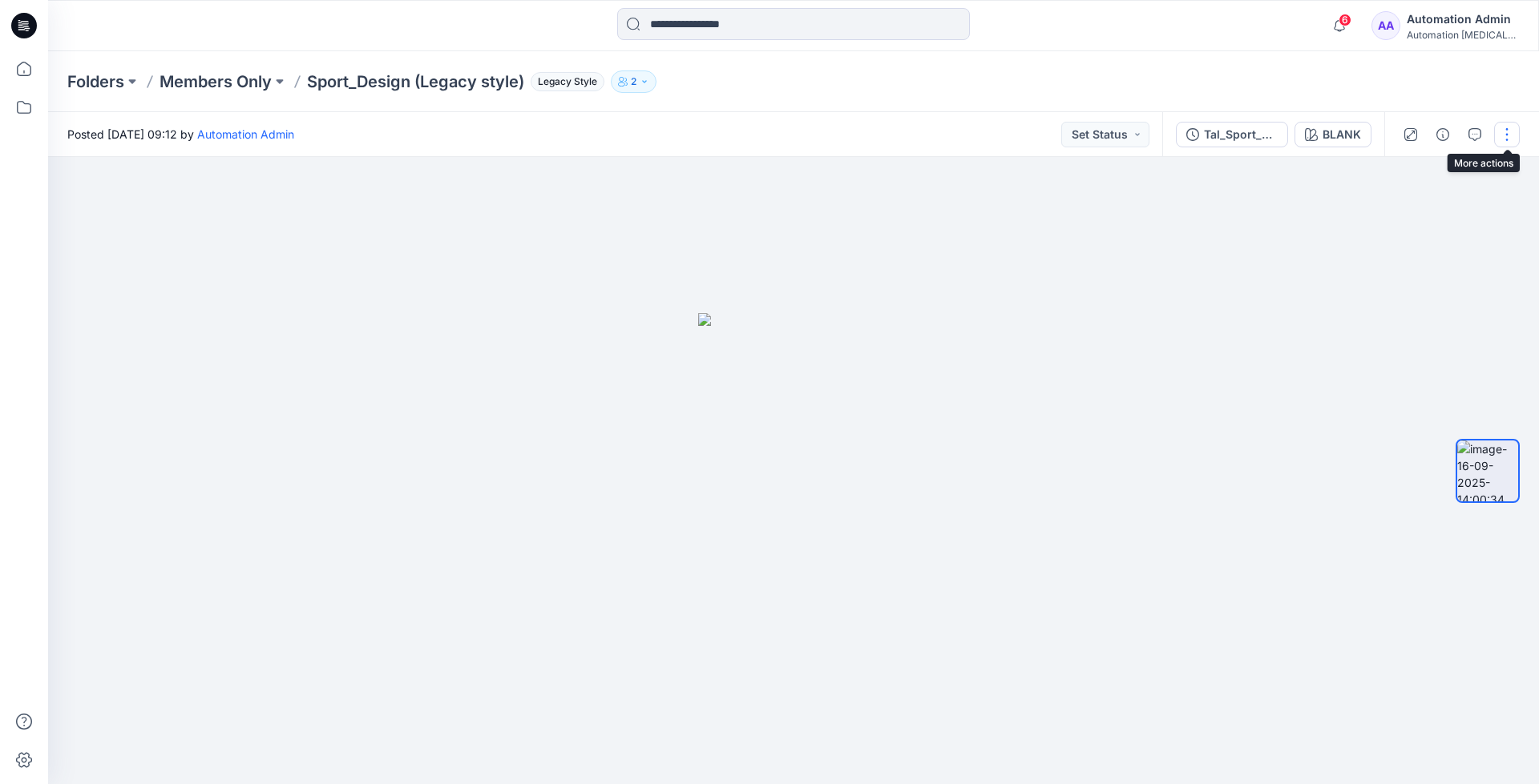
click at [1501, 129] on button "button" at bounding box center [1507, 134] width 26 height 26
click at [1412, 289] on p "Move to..." at bounding box center [1421, 290] width 53 height 17
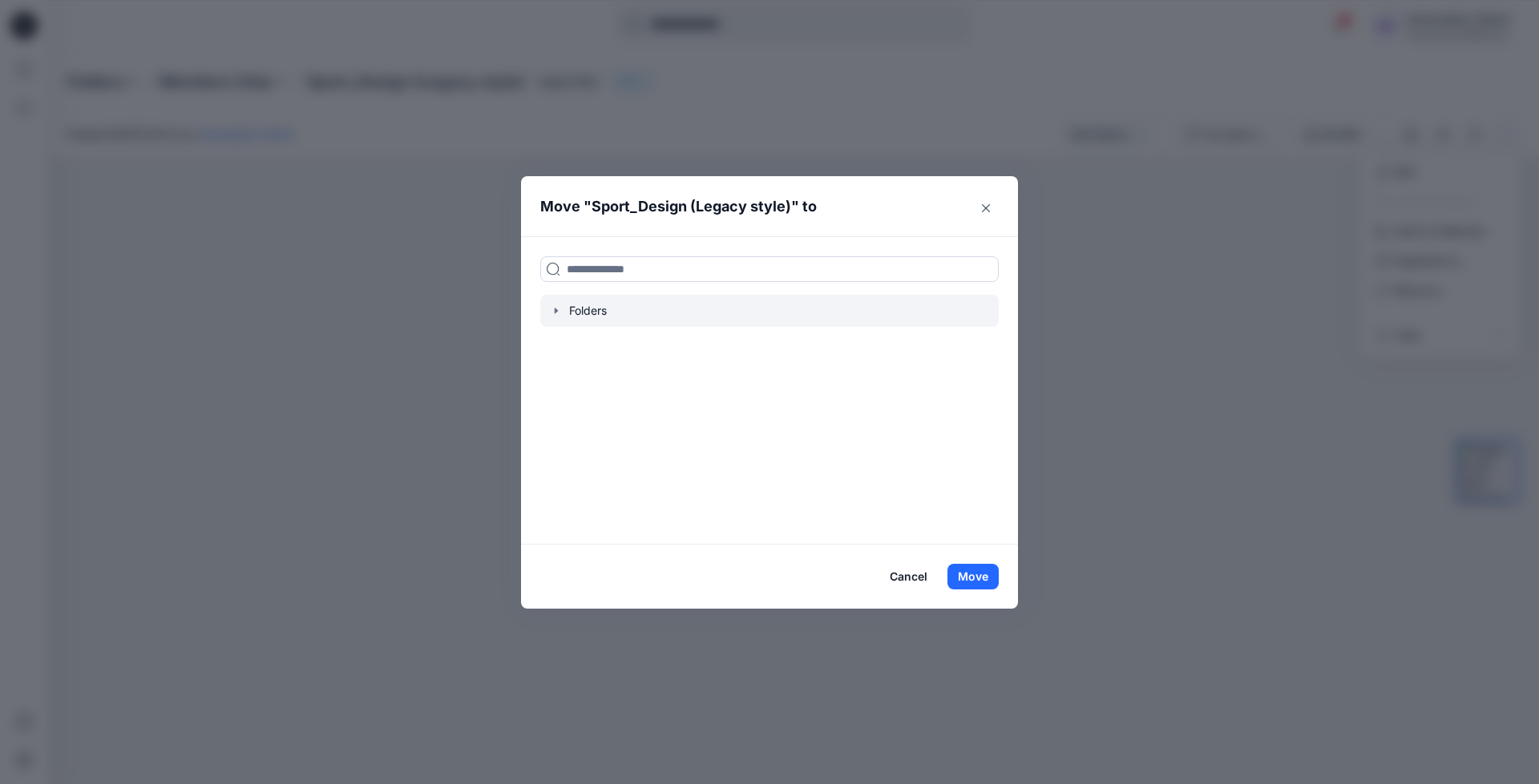
click at [559, 312] on icon "button" at bounding box center [555, 310] width 12 height 12
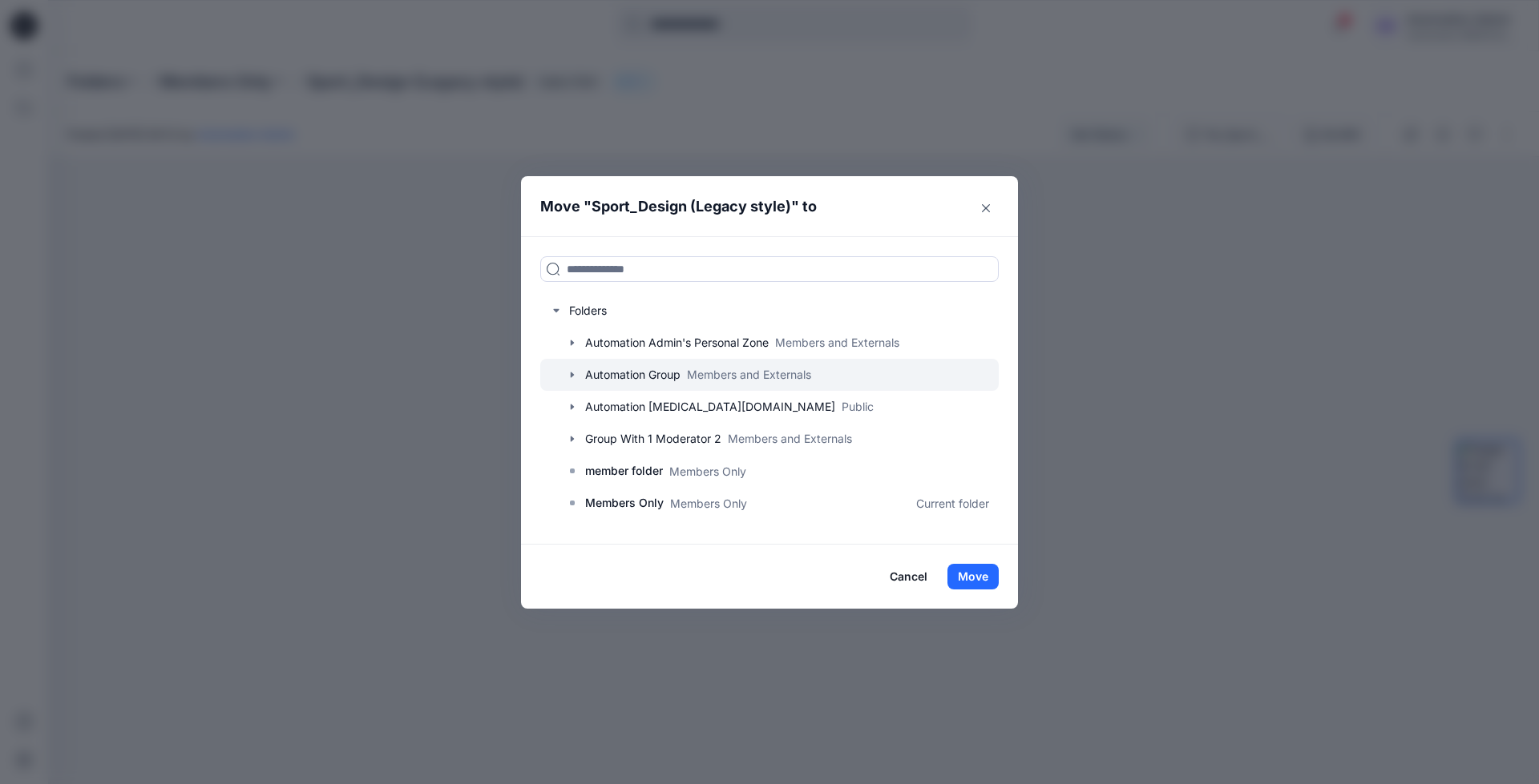
click at [613, 373] on div at bounding box center [770, 375] width 458 height 32
click at [574, 374] on icon "button" at bounding box center [572, 374] width 12 height 12
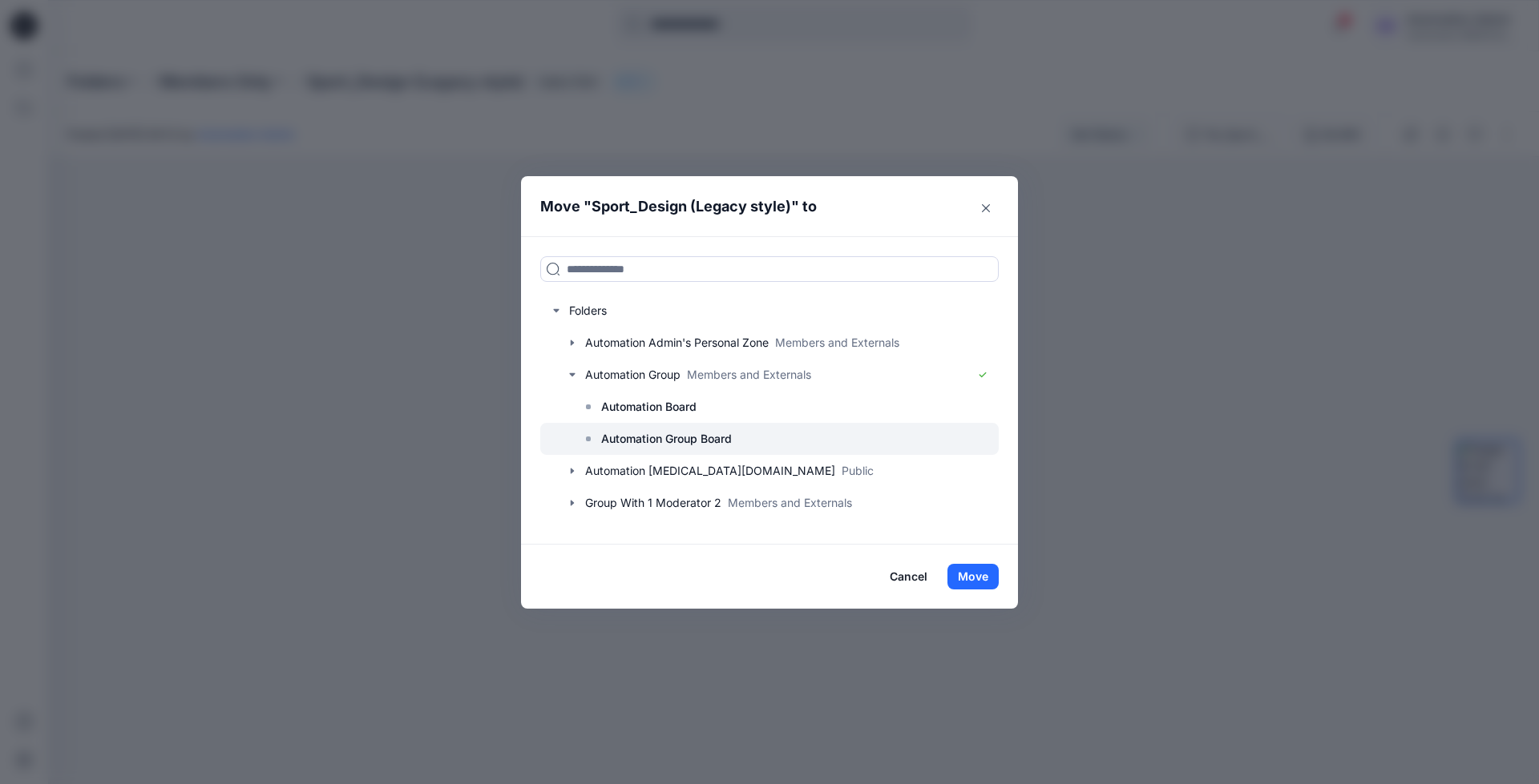
click at [653, 432] on p "Automation Group Board" at bounding box center [666, 438] width 130 height 19
click at [978, 578] on button "Move" at bounding box center [973, 577] width 51 height 26
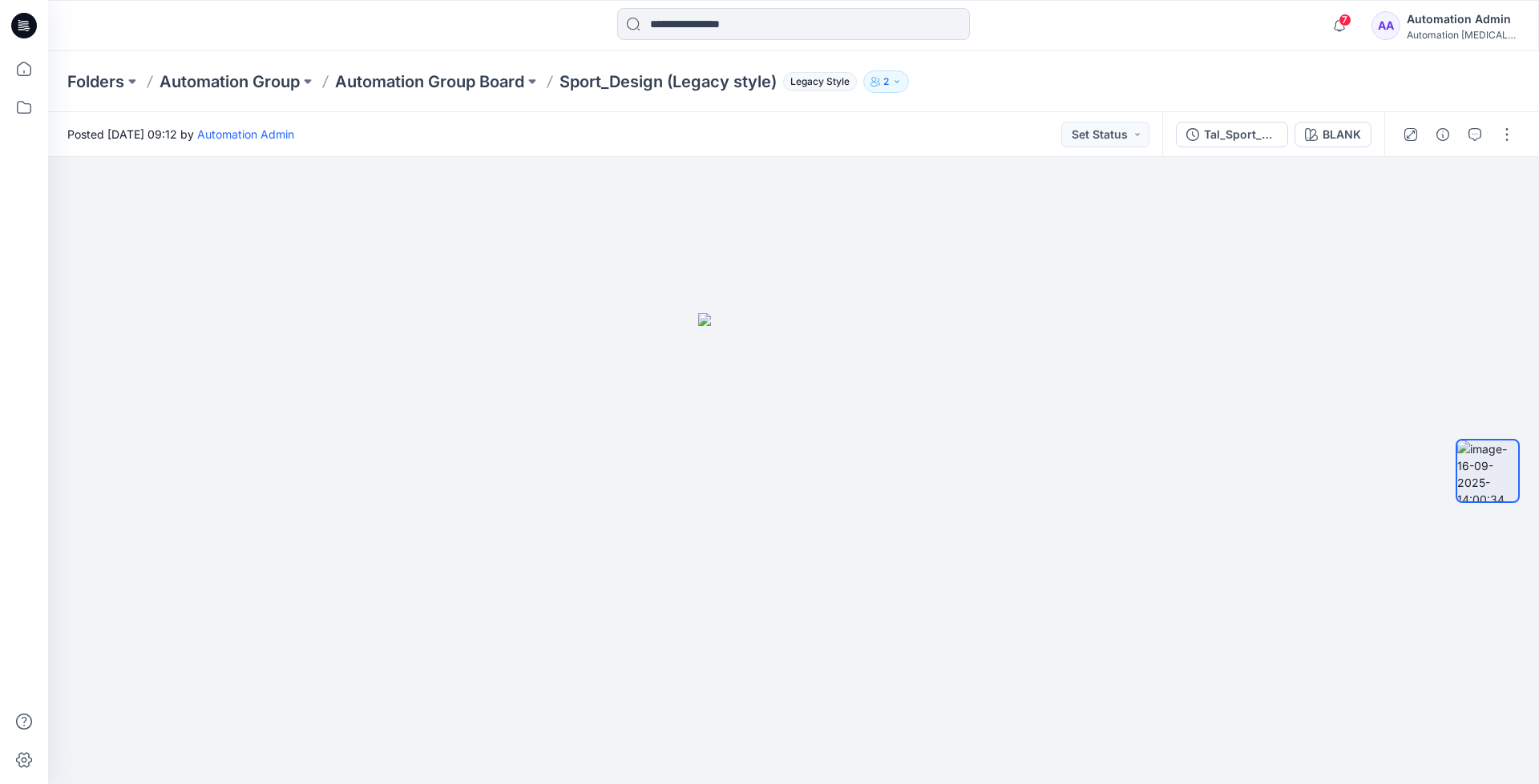
click at [1454, 25] on div "Automation Admin" at bounding box center [1462, 19] width 112 height 19
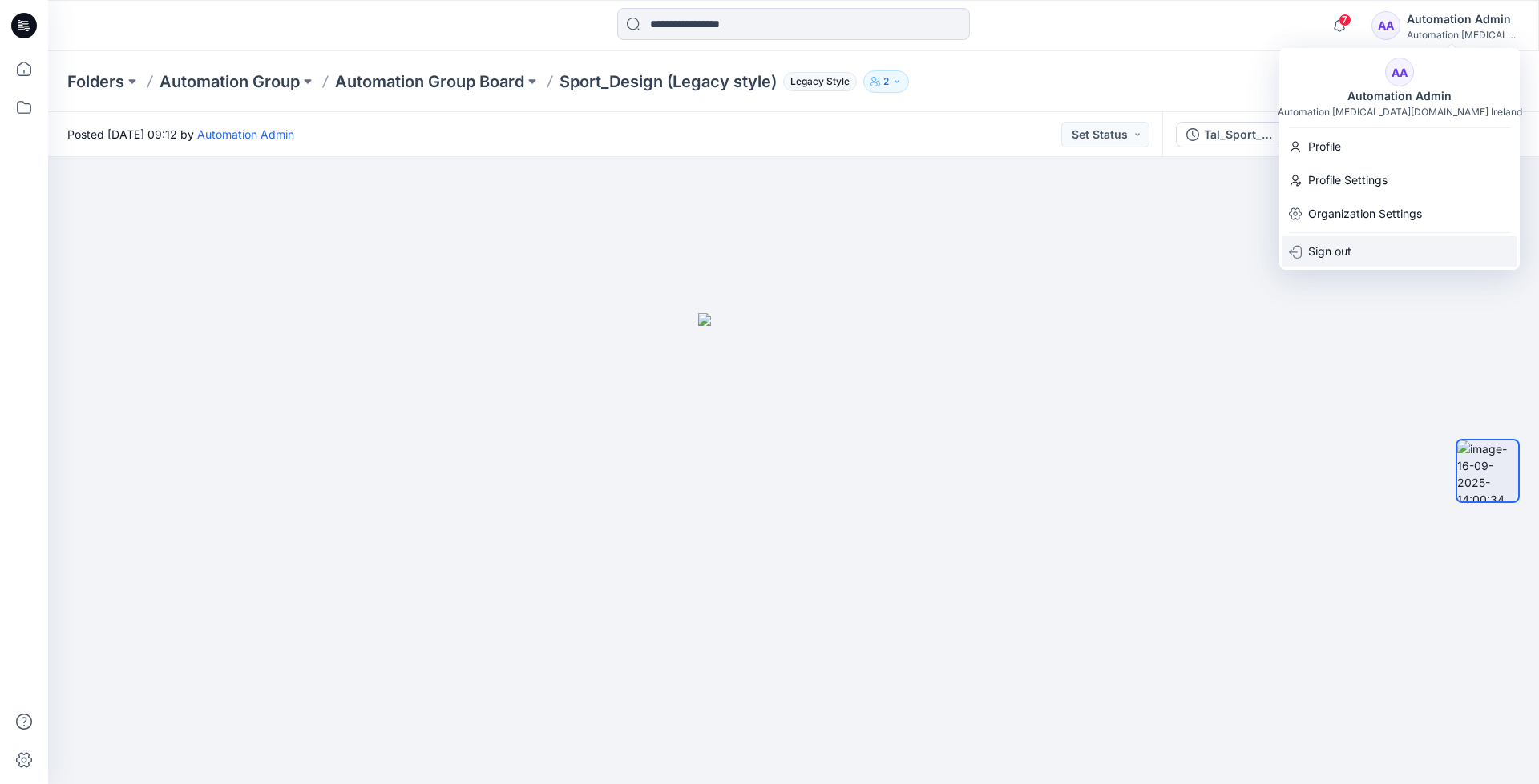
click at [1324, 255] on p "Sign out" at bounding box center [1330, 251] width 43 height 31
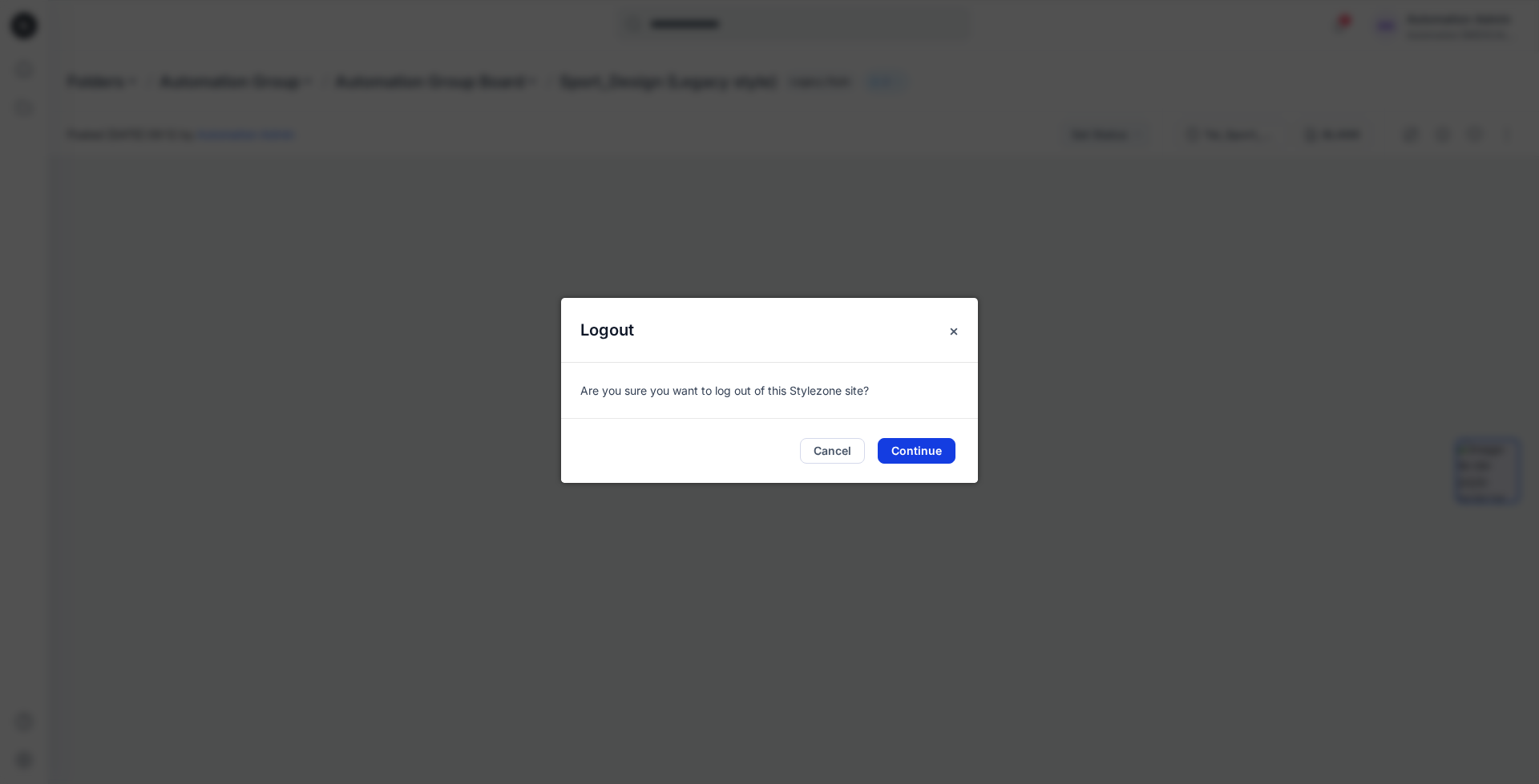
click at [928, 447] on button "Continue" at bounding box center [916, 450] width 78 height 26
